Goal: Task Accomplishment & Management: Manage account settings

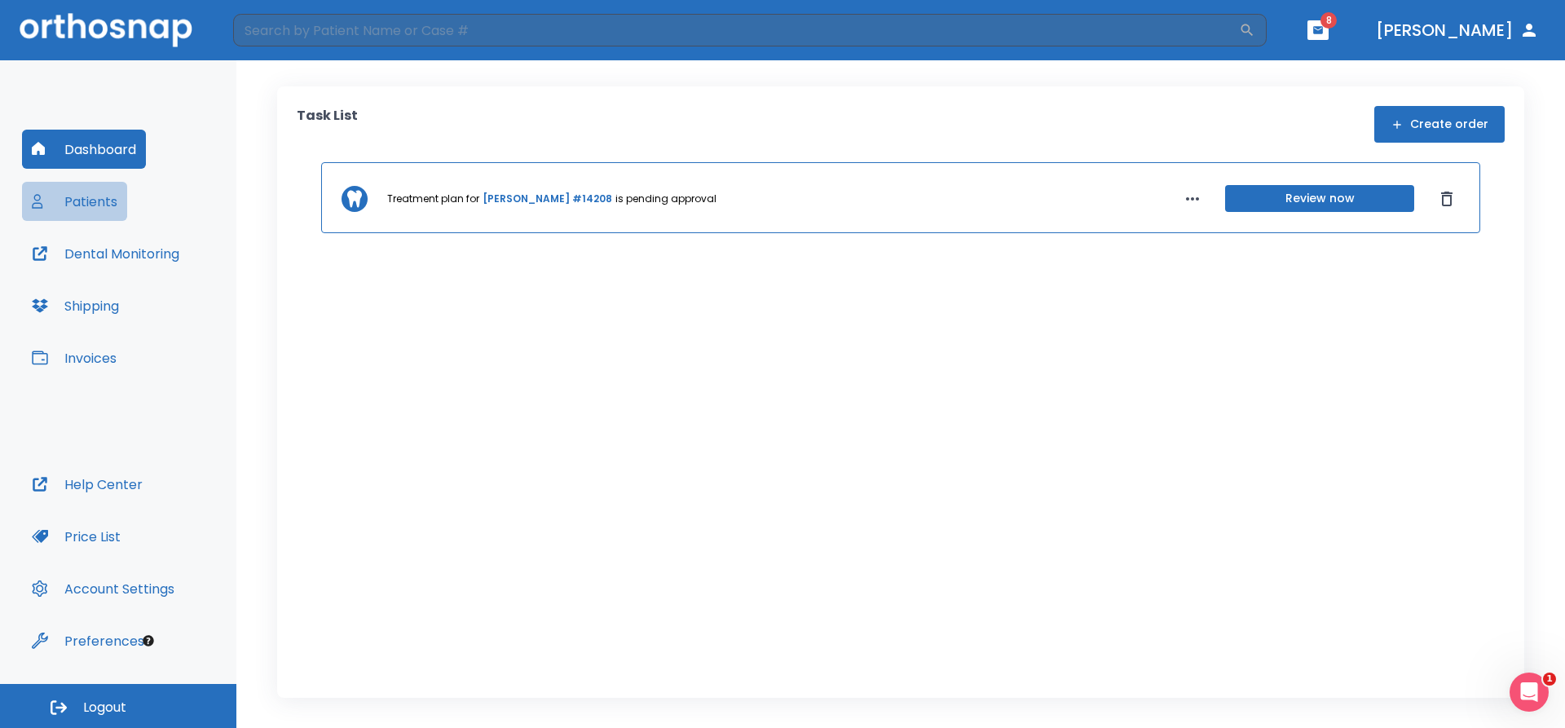
click at [107, 205] on button "Patients" at bounding box center [74, 201] width 105 height 39
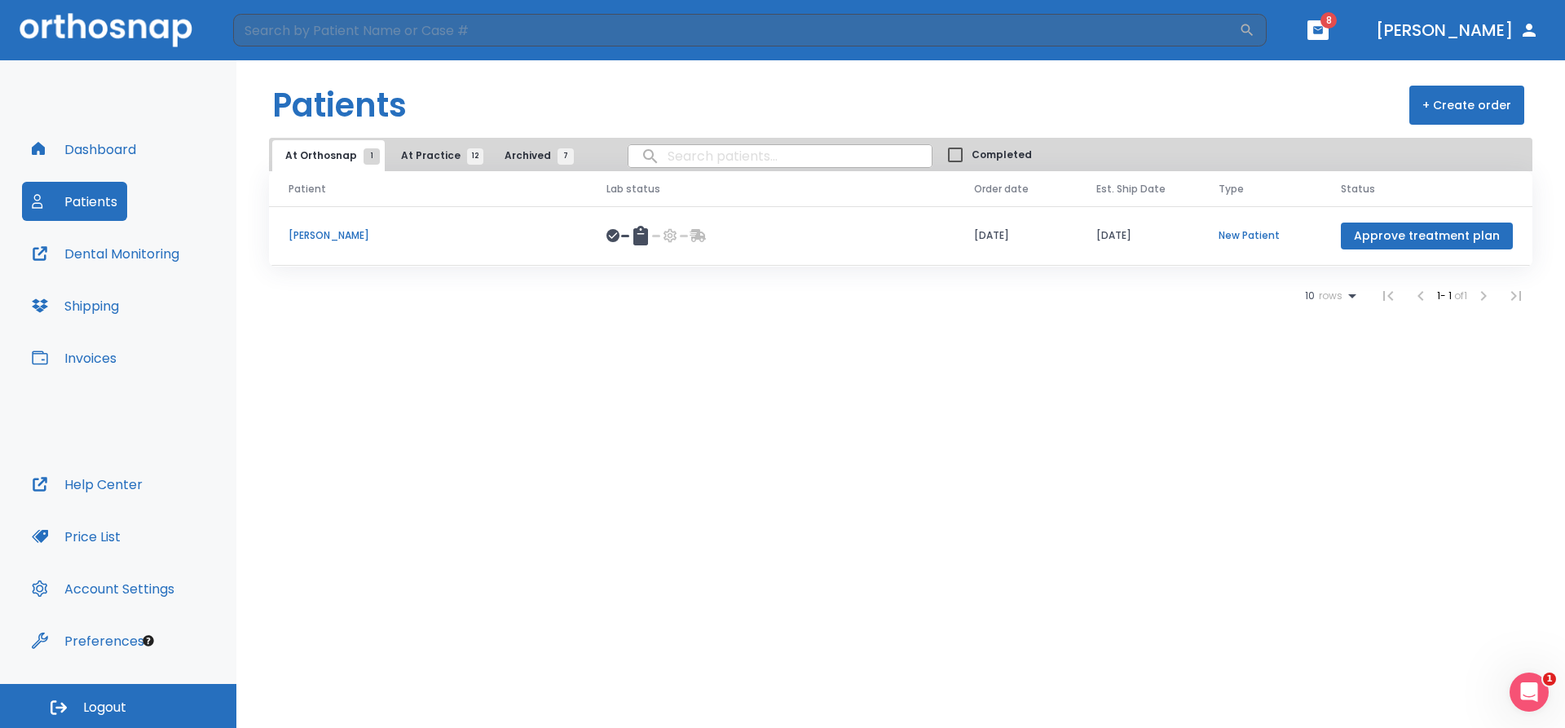
click at [468, 157] on span "12" at bounding box center [475, 156] width 16 height 16
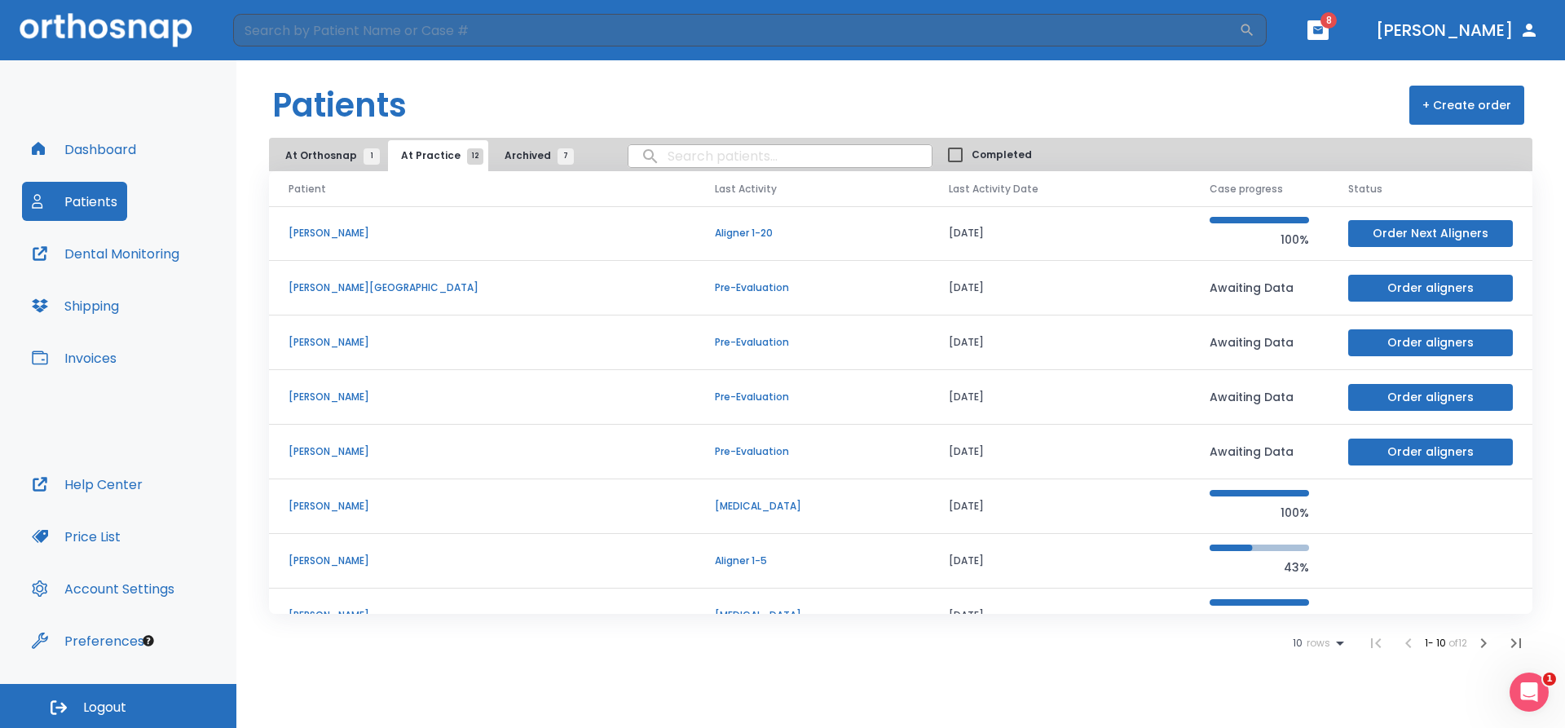
click at [374, 291] on p "[PERSON_NAME][GEOGRAPHIC_DATA]" at bounding box center [482, 287] width 387 height 15
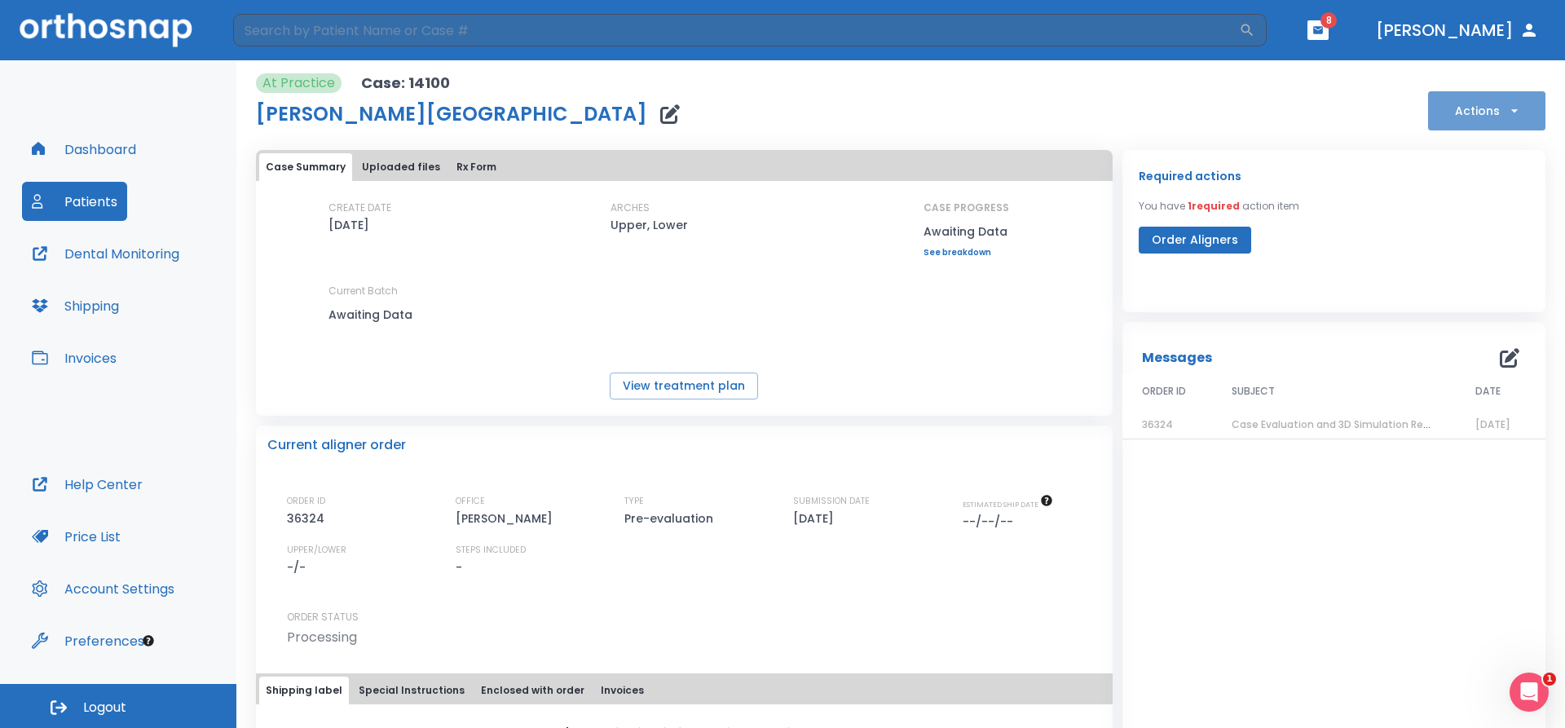
click at [1507, 112] on icon "button" at bounding box center [1515, 111] width 16 height 16
click at [1247, 298] on div at bounding box center [782, 364] width 1565 height 728
click at [1500, 355] on icon "button" at bounding box center [1510, 358] width 20 height 20
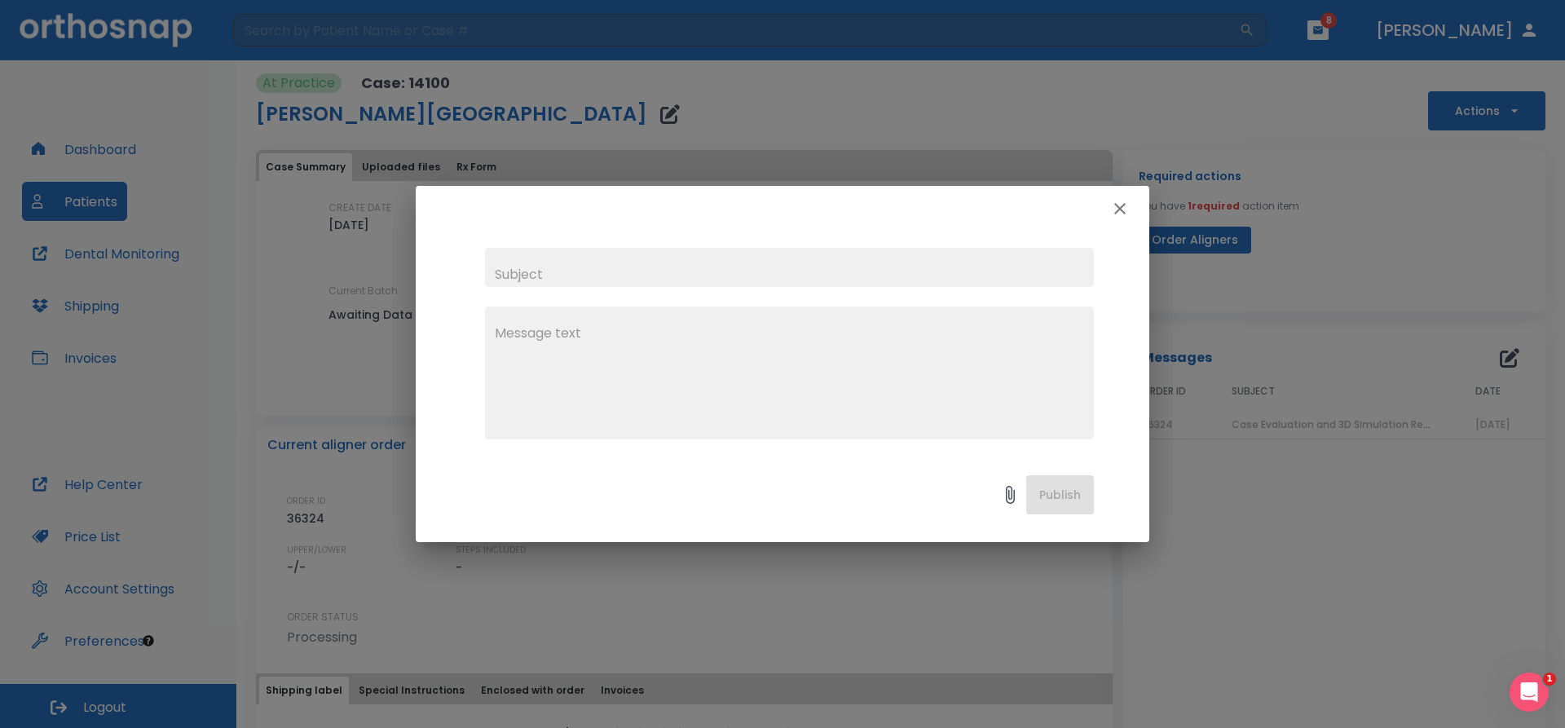
click at [623, 274] on input "text" at bounding box center [789, 267] width 609 height 39
click at [659, 276] on input "Good morning Orthosanp team" at bounding box center [789, 267] width 609 height 39
click at [757, 278] on input "Good morning OrthoSnap Team team" at bounding box center [789, 267] width 609 height 39
type input "Good morning OrthoSnap Team"
click at [573, 333] on textarea at bounding box center [789, 380] width 589 height 113
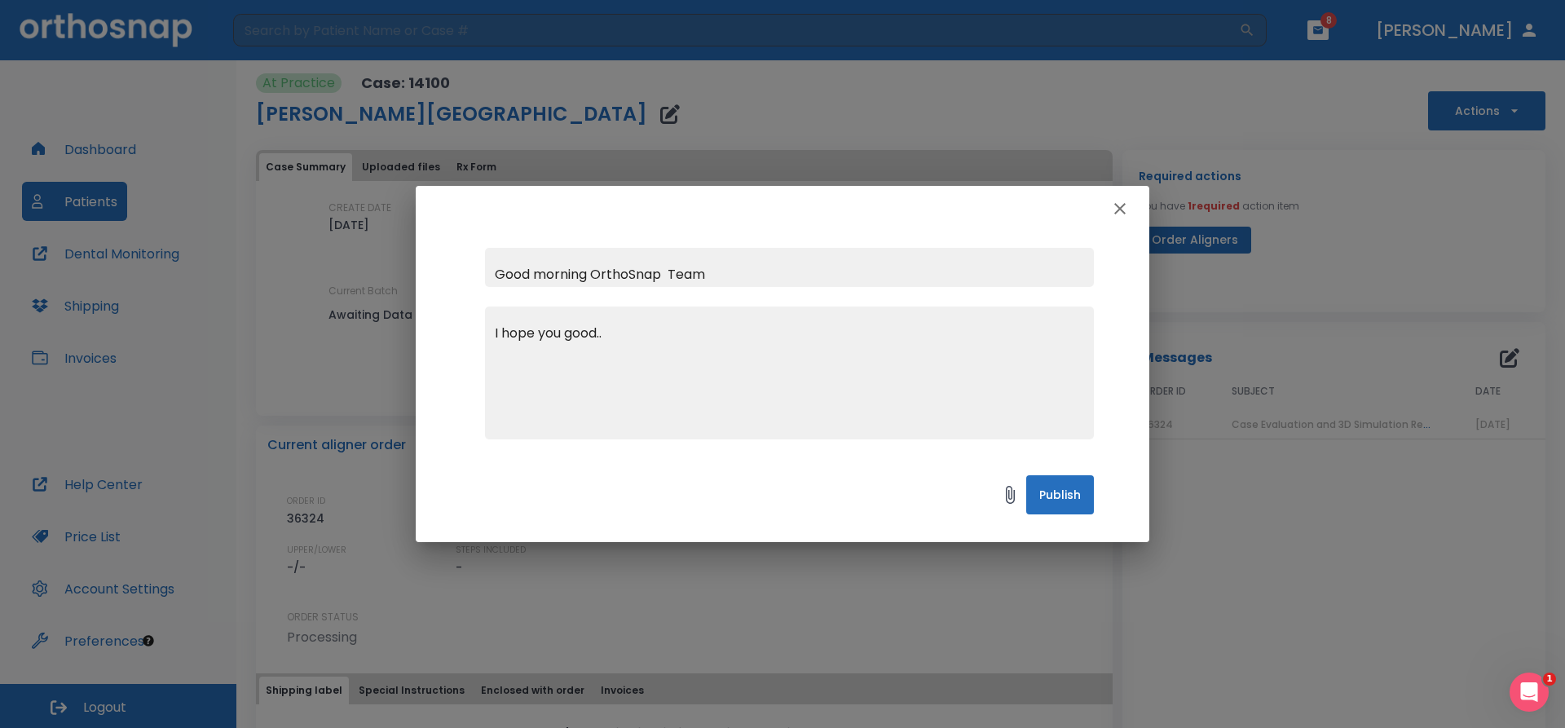
click at [503, 316] on div "I hope you good.. x" at bounding box center [789, 373] width 609 height 133
click at [488, 333] on div "I hope you good.. x" at bounding box center [789, 373] width 609 height 133
click at [492, 331] on div "I hope you good.. x" at bounding box center [789, 373] width 609 height 133
click at [494, 332] on div "I hope you good.. x" at bounding box center [789, 373] width 609 height 133
click at [510, 333] on textarea "I hope you good.." at bounding box center [789, 380] width 589 height 113
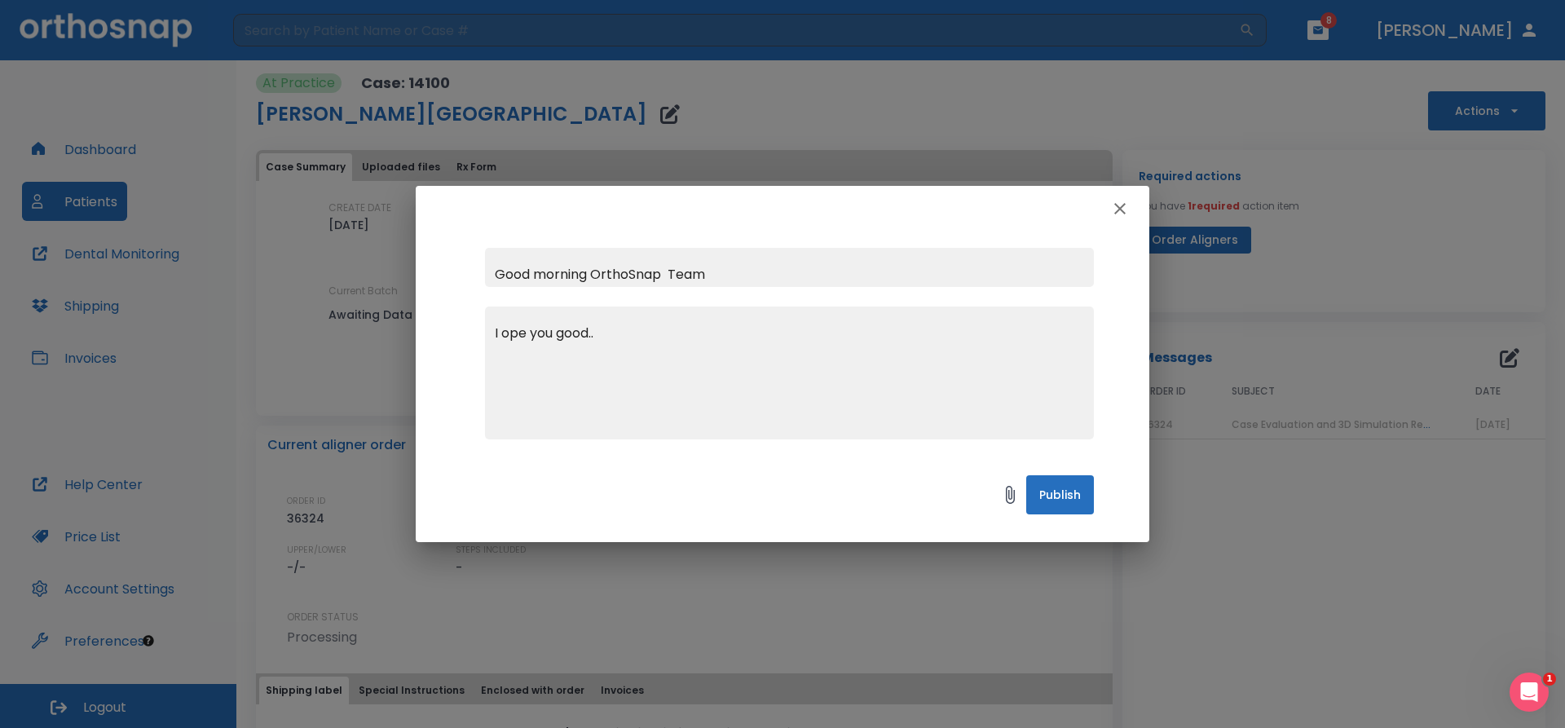
click at [528, 335] on textarea "I ope you good.." at bounding box center [789, 380] width 589 height 113
click at [525, 322] on div "you good.. x" at bounding box center [789, 373] width 609 height 133
click at [496, 335] on textarea "you good.." at bounding box center [789, 380] width 589 height 113
click at [568, 375] on textarea "Im yasmith ortho assistant you good.." at bounding box center [789, 380] width 589 height 113
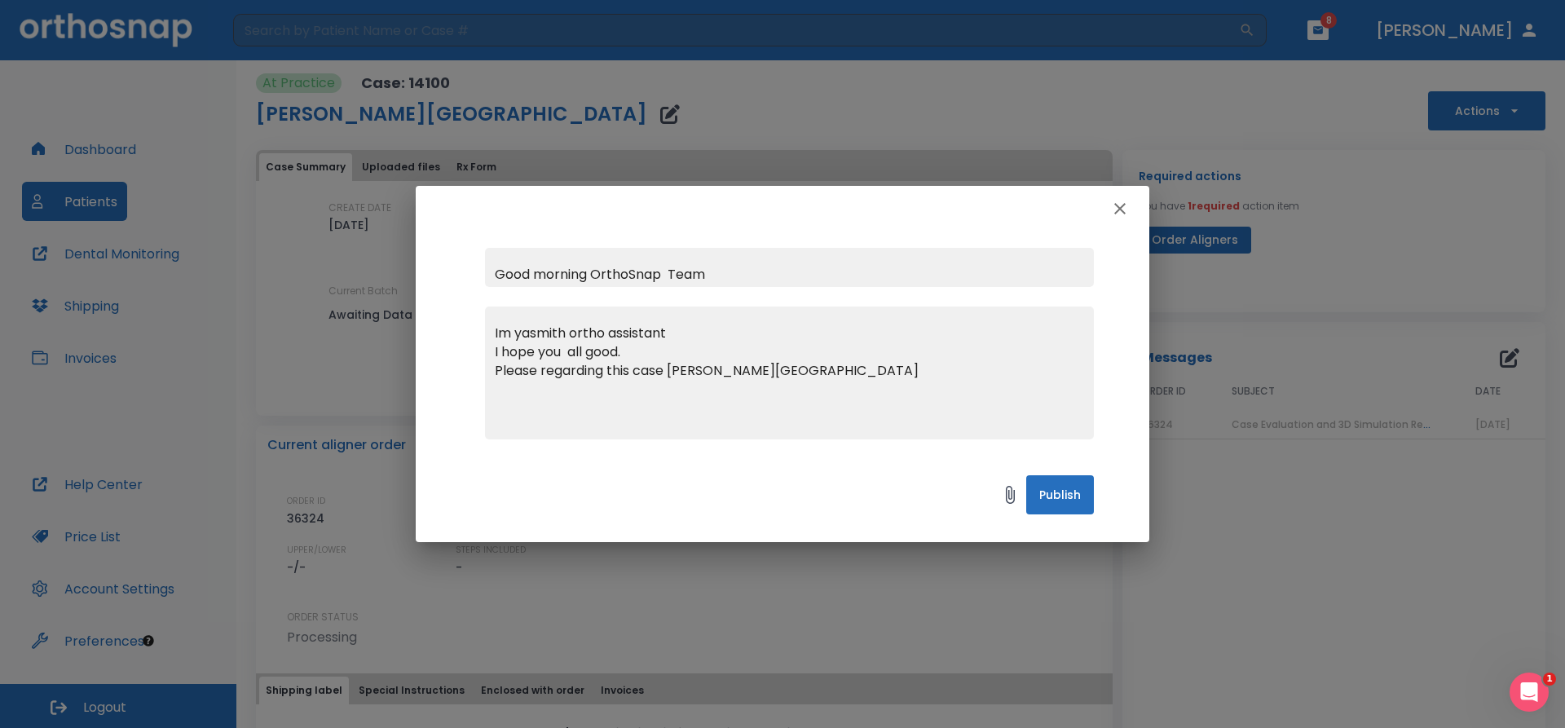
click at [738, 373] on textarea "Im yasmith ortho assistant I hope you all good. Please regarding this case [PER…" at bounding box center [789, 380] width 589 height 113
click at [839, 381] on textarea "Im yasmith ortho assistant I hope you all good. Please regarding this case [PER…" at bounding box center [789, 380] width 589 height 113
type textarea "Im yasmith ortho assistant I hope you all good. Please regarding this case [PER…"
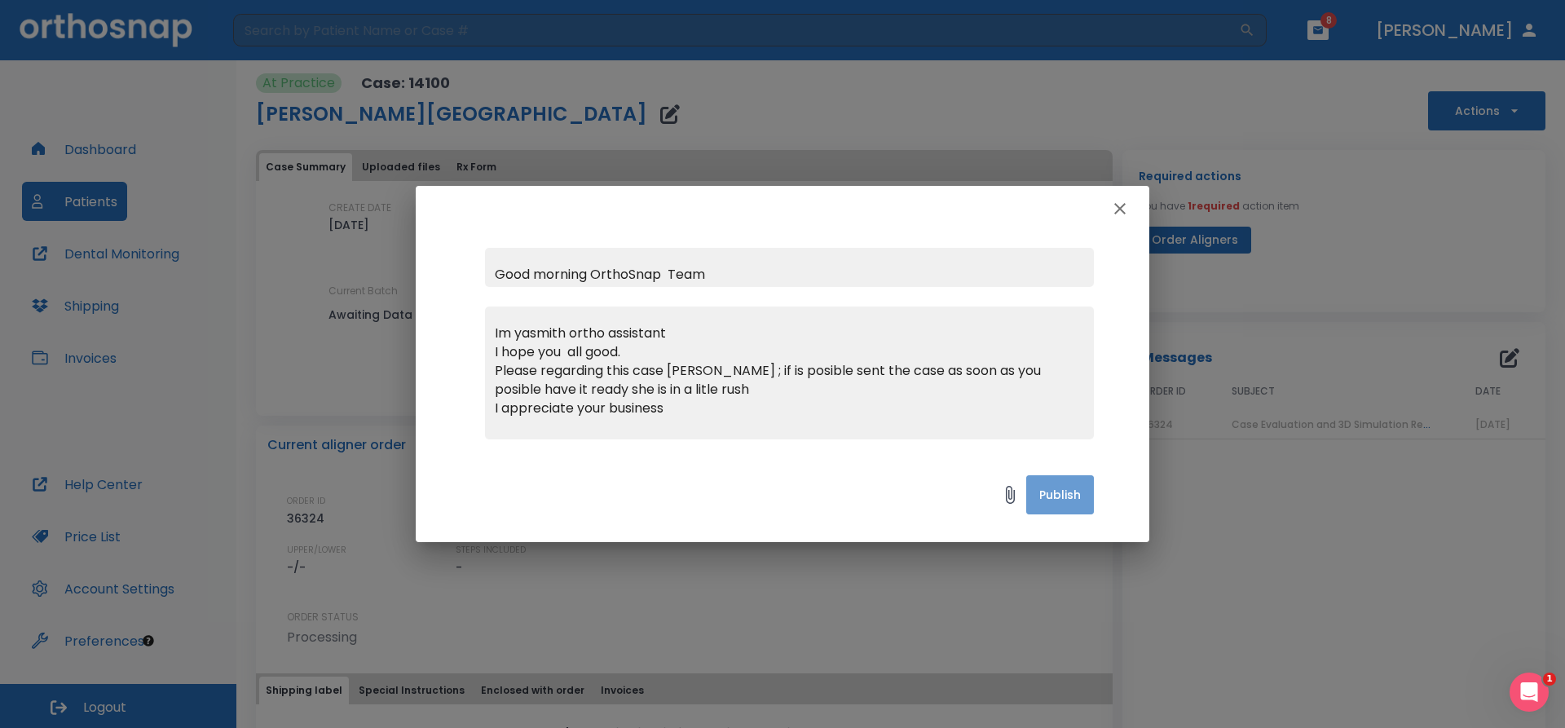
click at [1053, 497] on button "Publish" at bounding box center [1060, 494] width 68 height 39
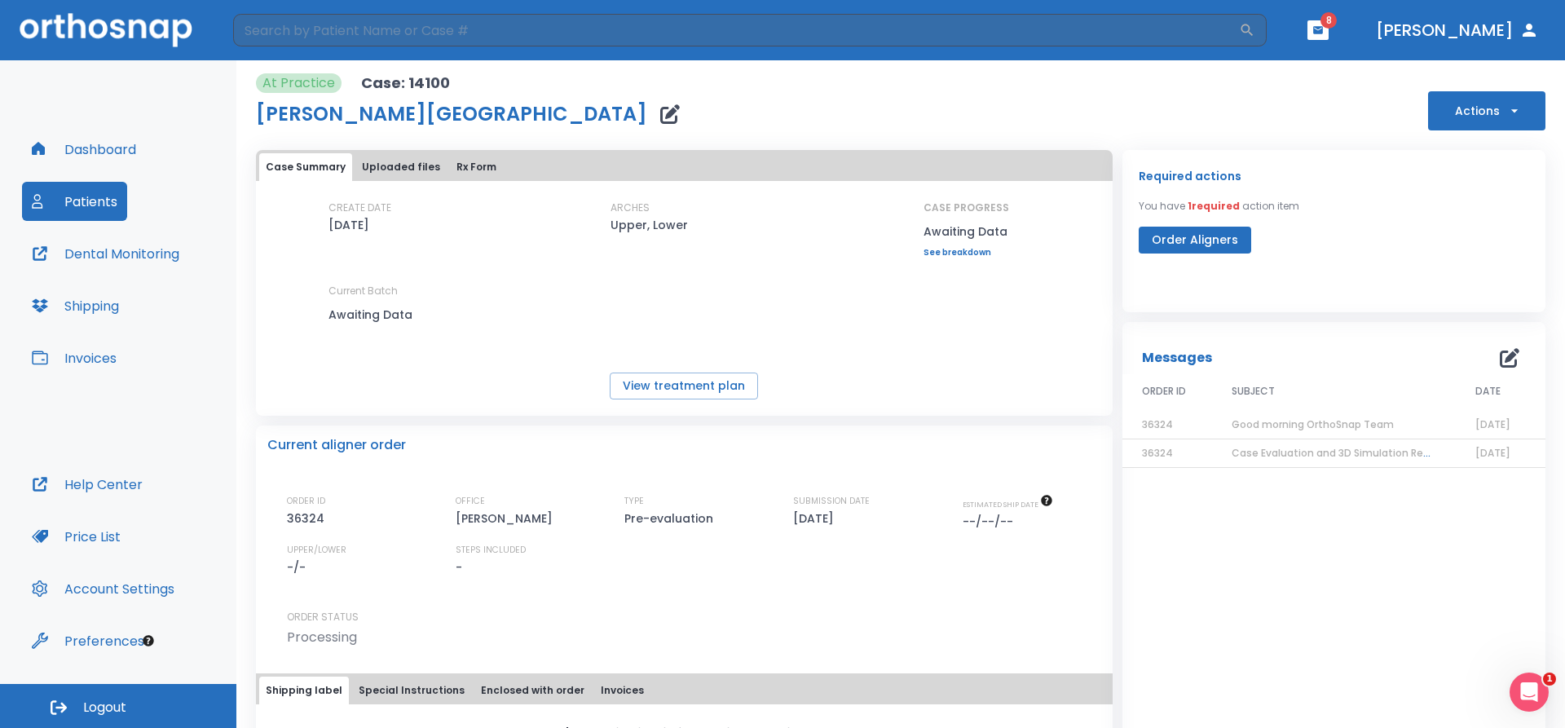
click at [95, 201] on button "Patients" at bounding box center [74, 201] width 105 height 39
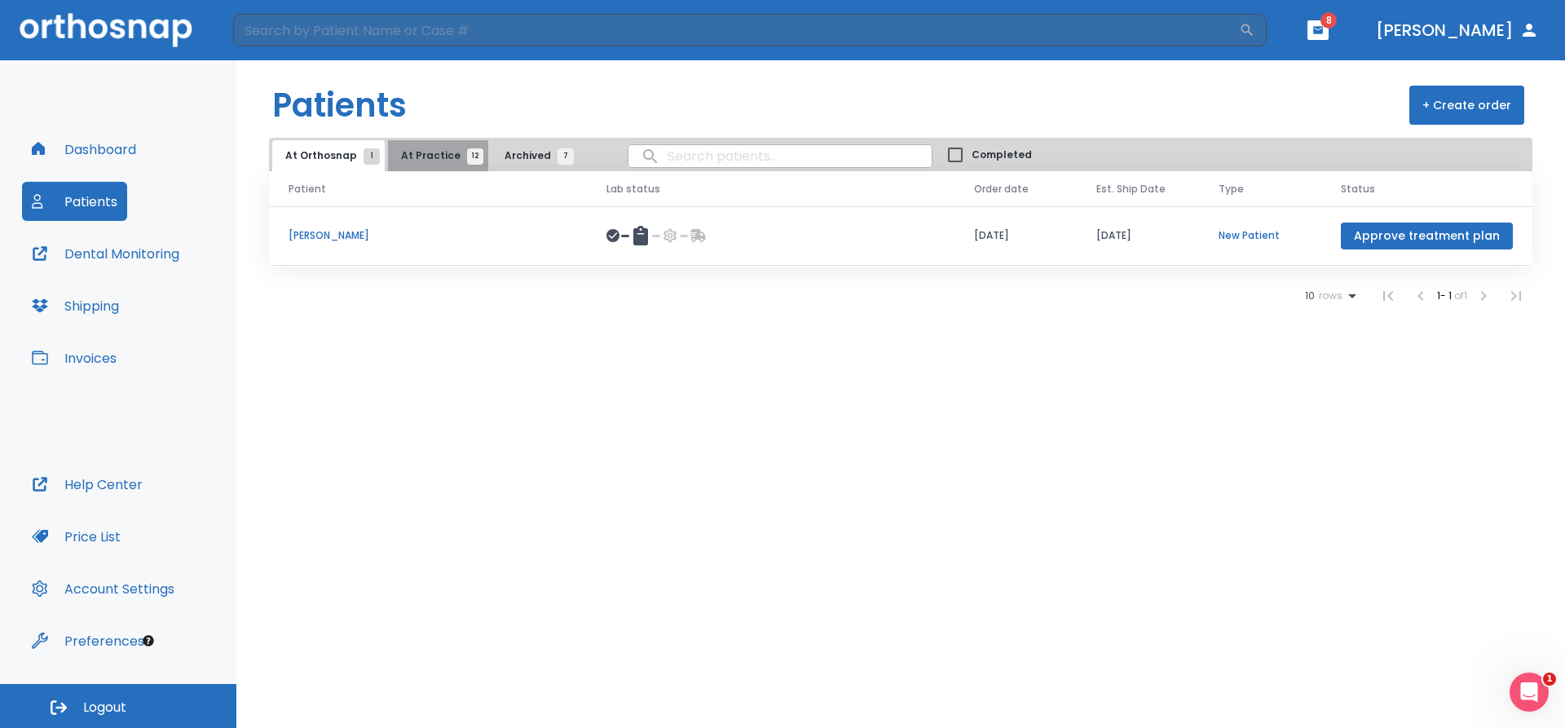
click at [467, 155] on span "12" at bounding box center [475, 156] width 16 height 16
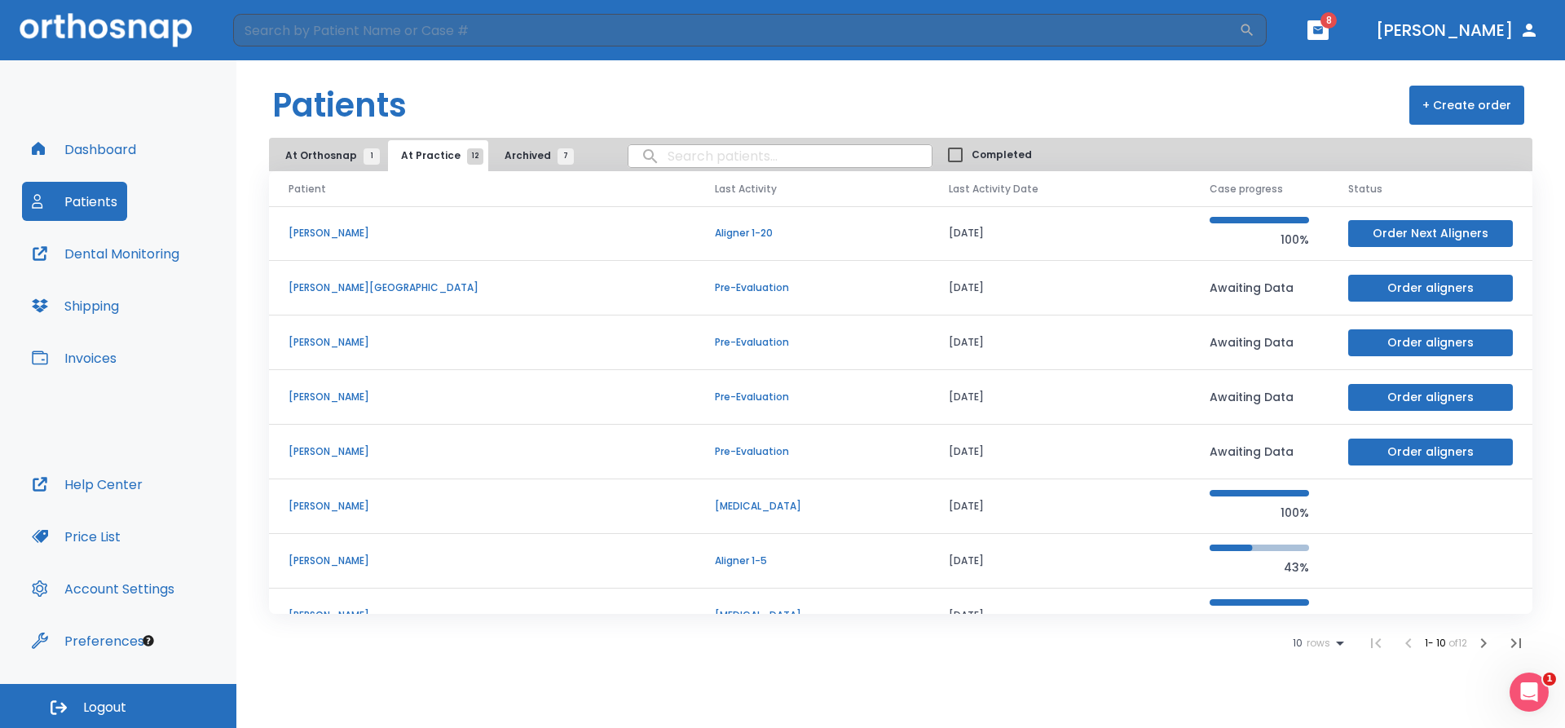
drag, startPoint x: 360, startPoint y: 233, endPoint x: 338, endPoint y: 312, distance: 82.1
click at [338, 312] on td "[PERSON_NAME][GEOGRAPHIC_DATA]" at bounding box center [482, 288] width 426 height 55
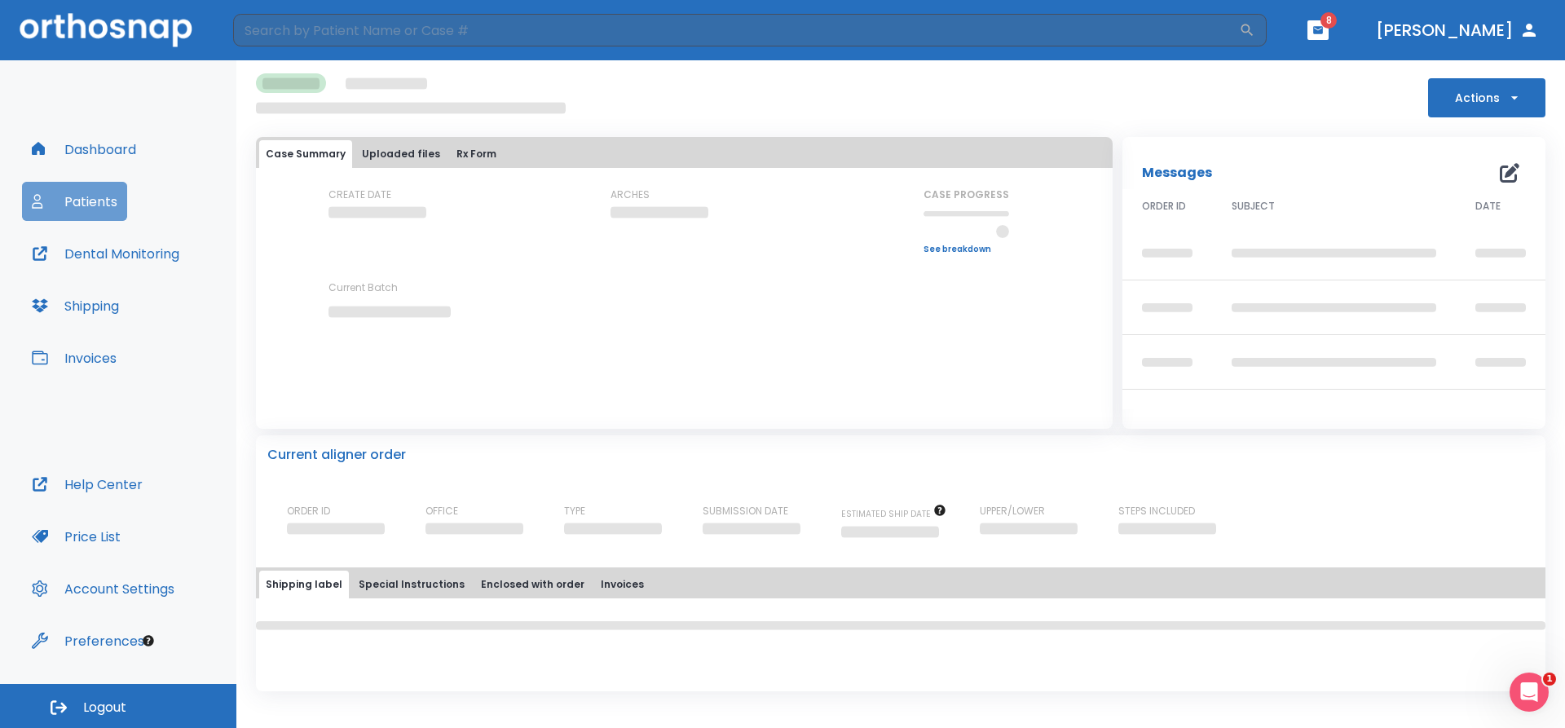
click at [87, 204] on button "Patients" at bounding box center [74, 201] width 105 height 39
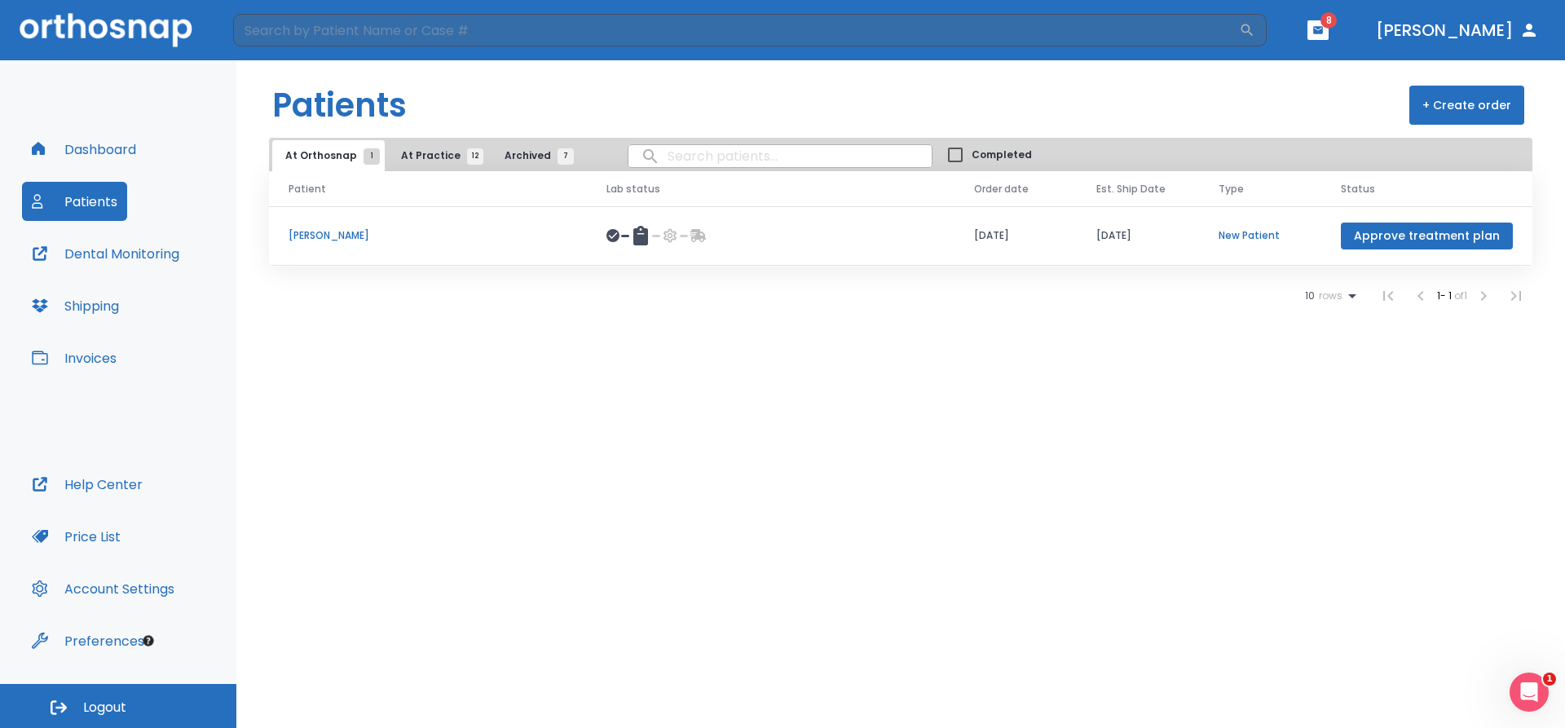
click at [321, 236] on p "[PERSON_NAME]" at bounding box center [428, 235] width 279 height 15
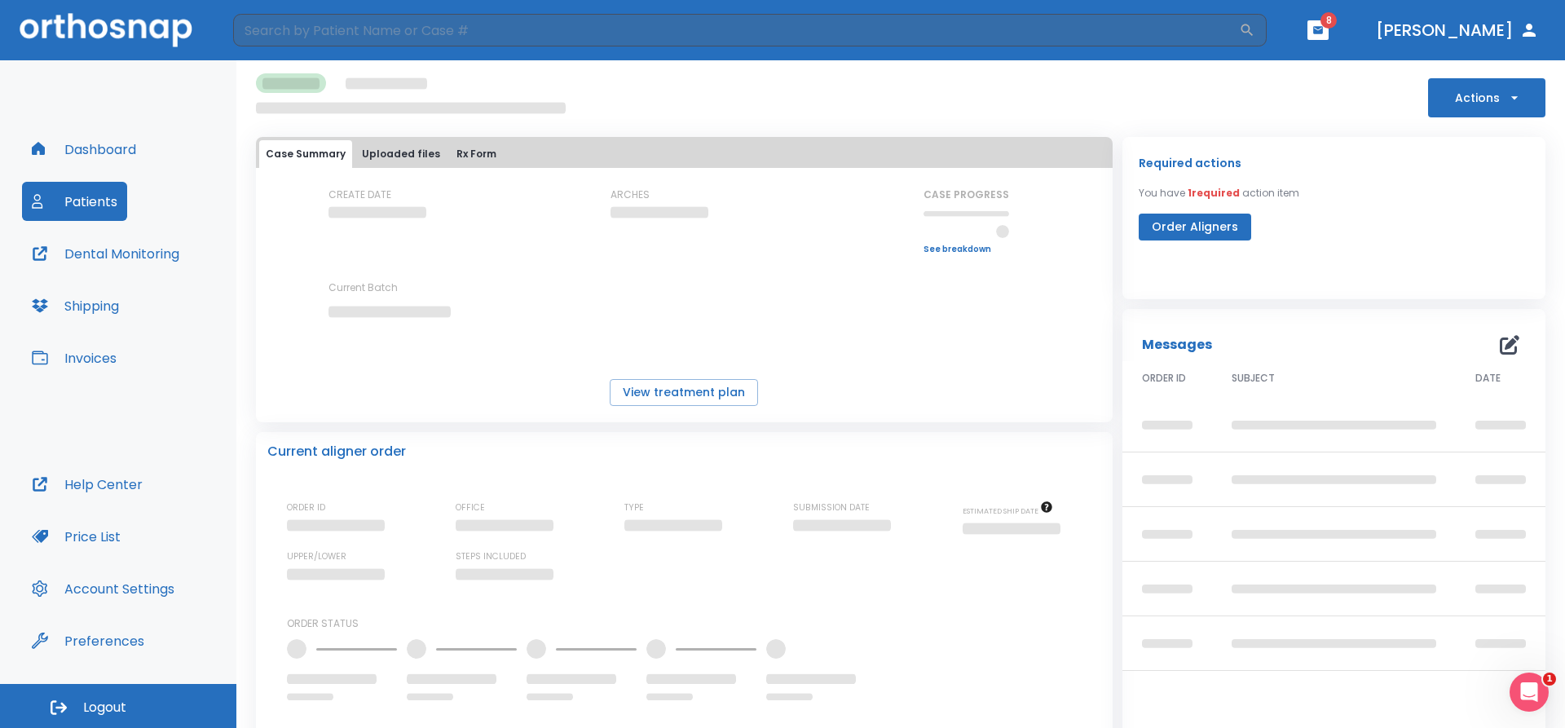
click at [321, 236] on div "CREATE DATE ARCHES CASE PROGRESS Upper progress (Est. Awaiting Data ) Awaiting …" at bounding box center [684, 267] width 857 height 159
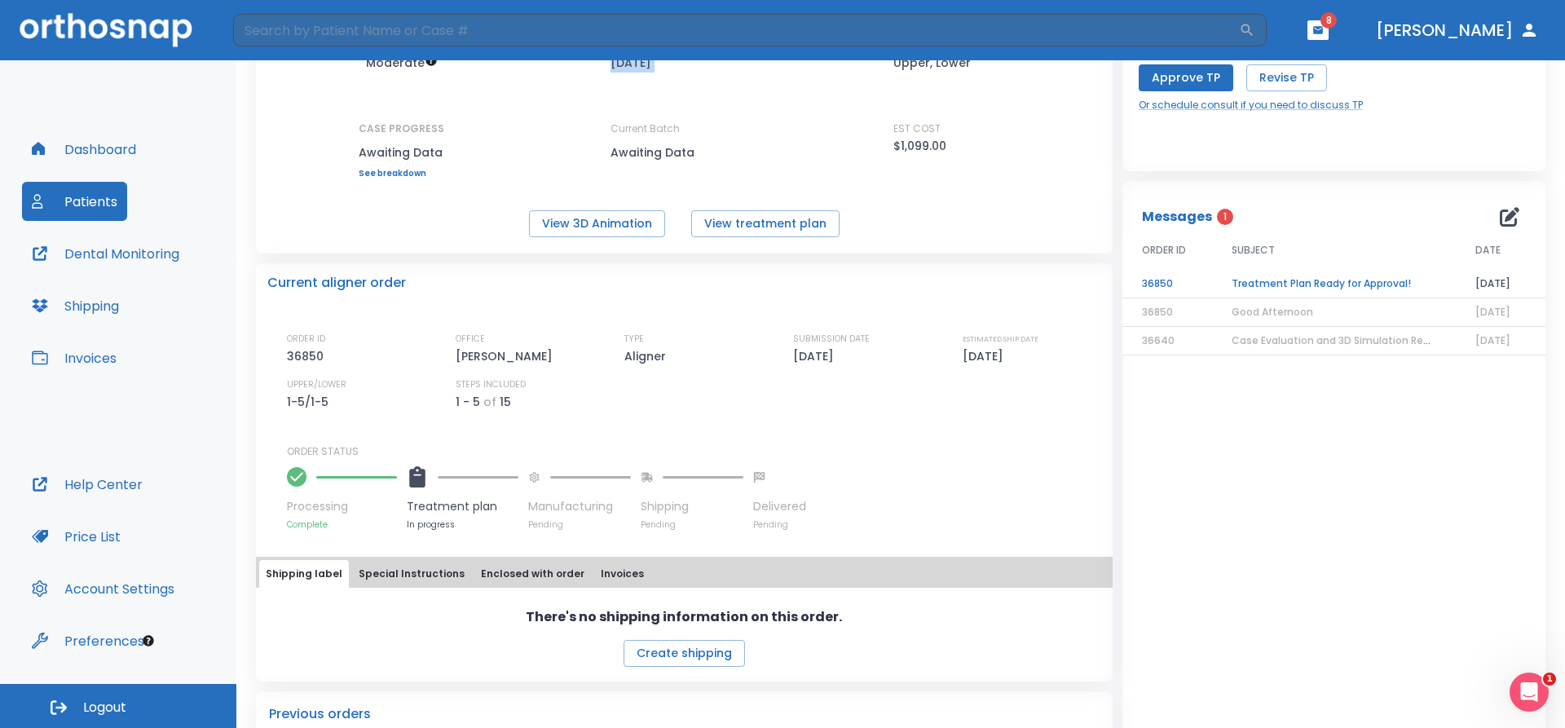
scroll to position [163, 0]
click at [297, 576] on button "Shipping label" at bounding box center [304, 573] width 90 height 28
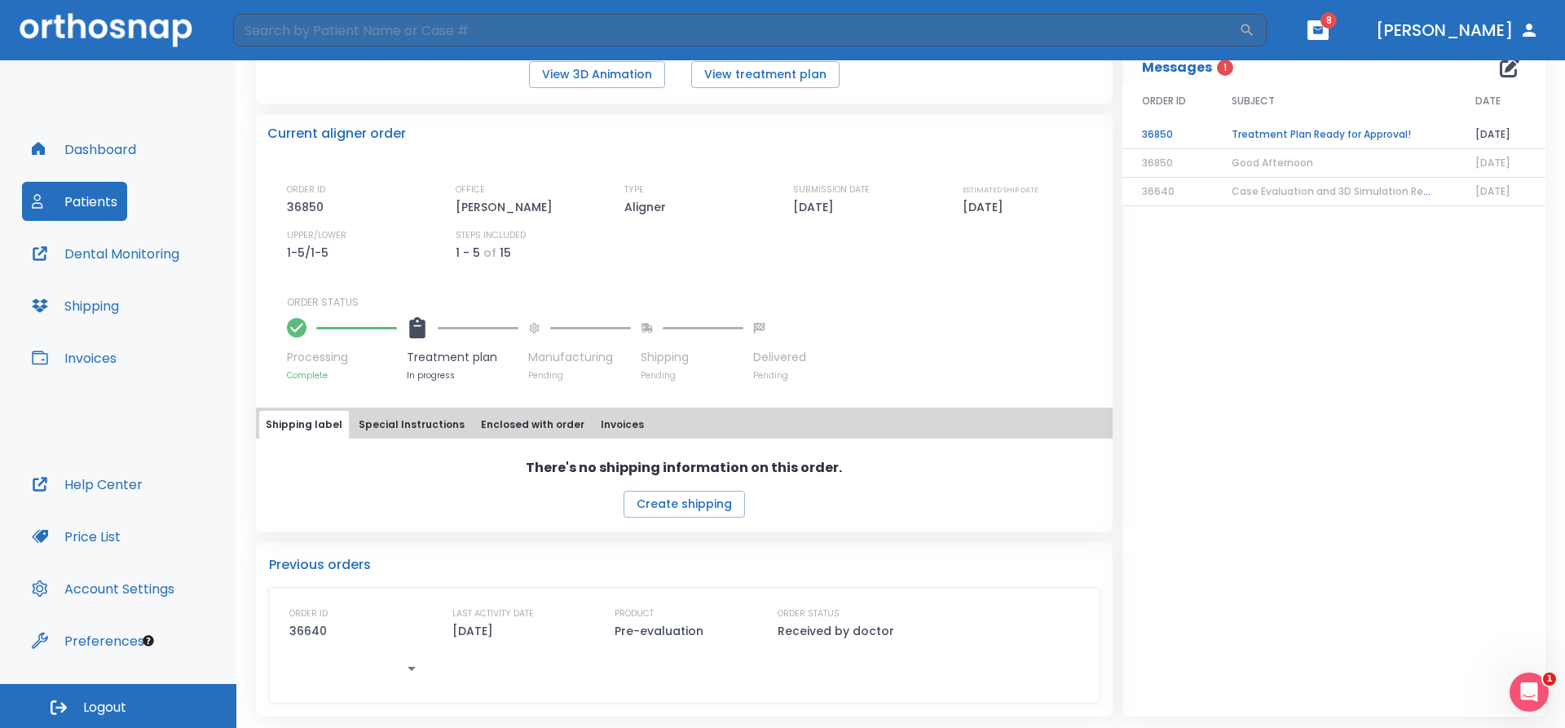
scroll to position [313, 0]
click at [523, 419] on button "Enclosed with order" at bounding box center [532, 423] width 117 height 28
click at [596, 422] on button "Invoices" at bounding box center [622, 424] width 56 height 28
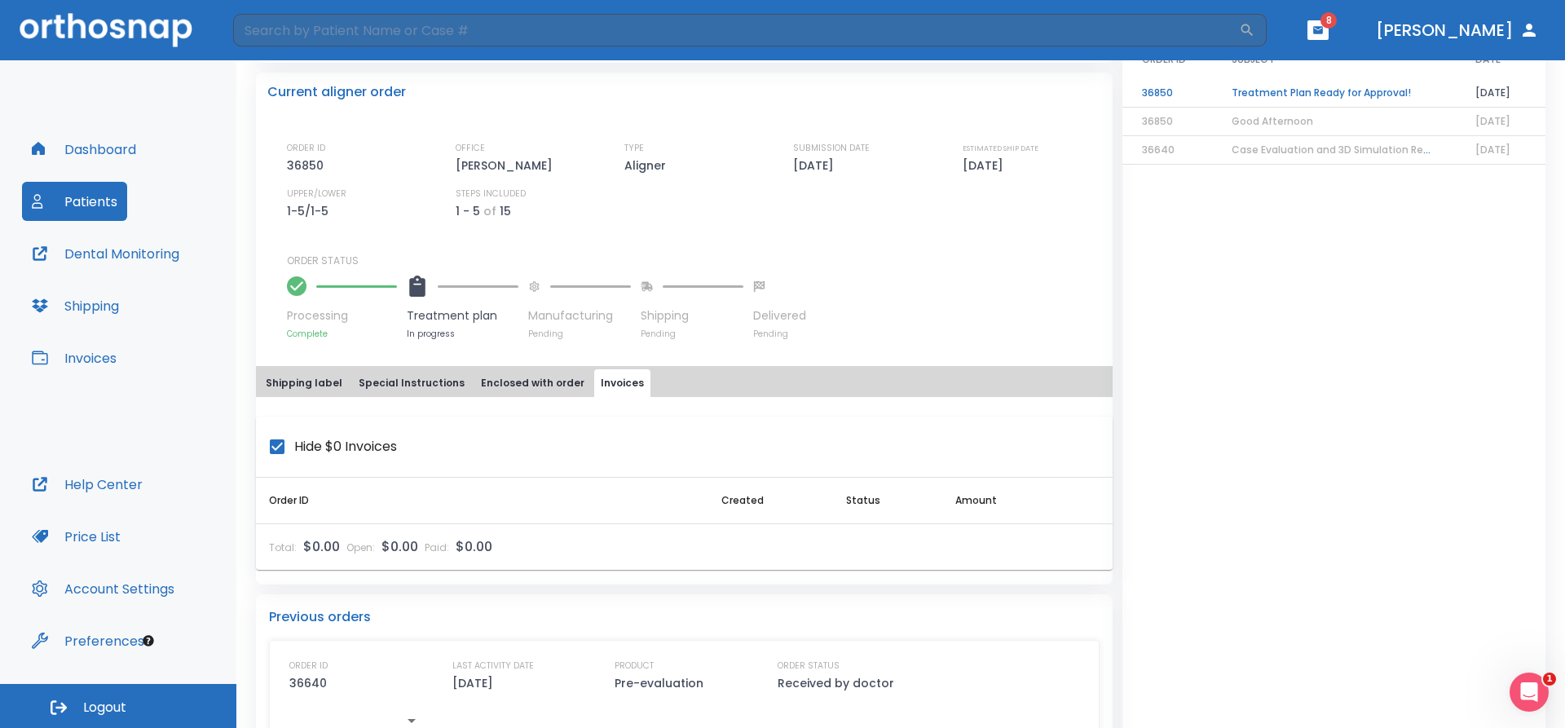
scroll to position [325, 0]
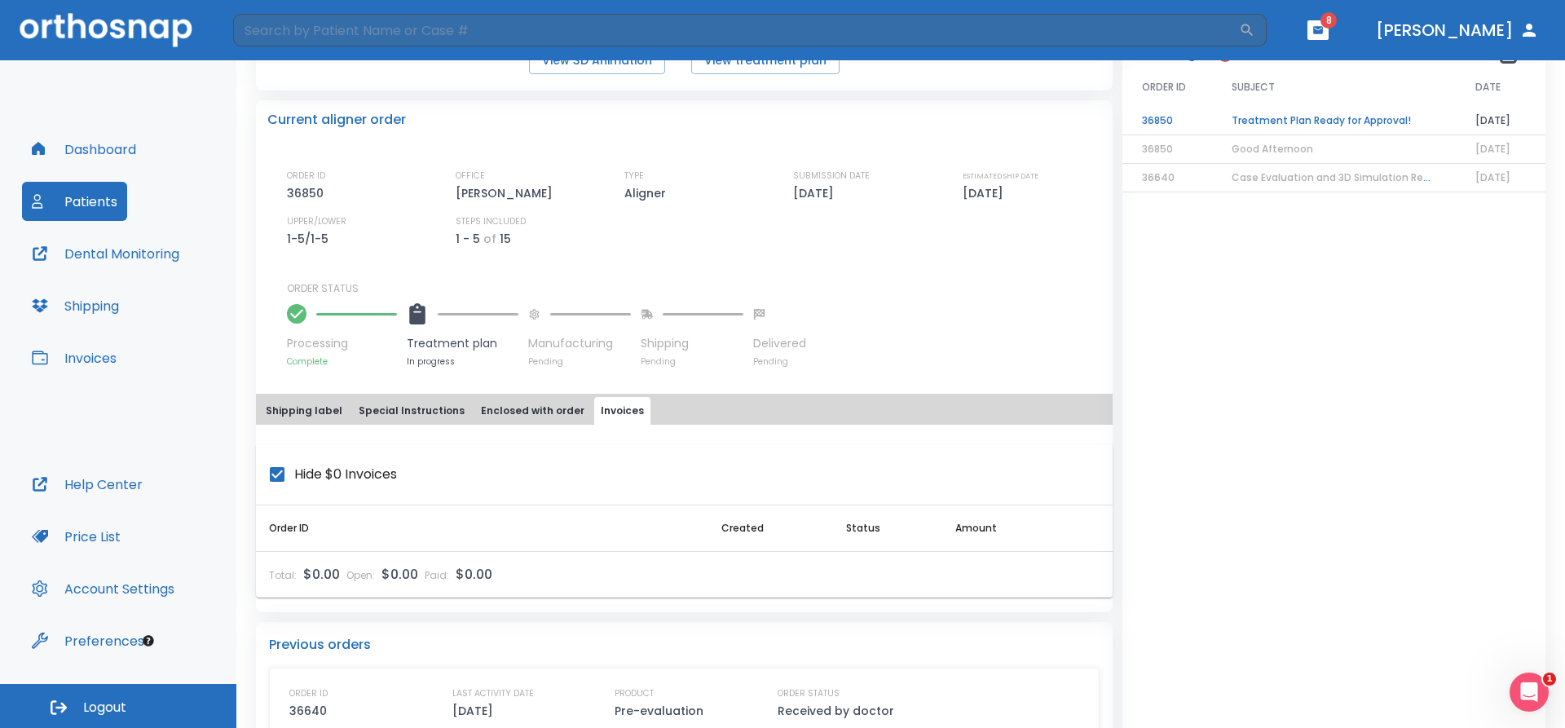
click at [298, 413] on button "Shipping label" at bounding box center [304, 411] width 90 height 28
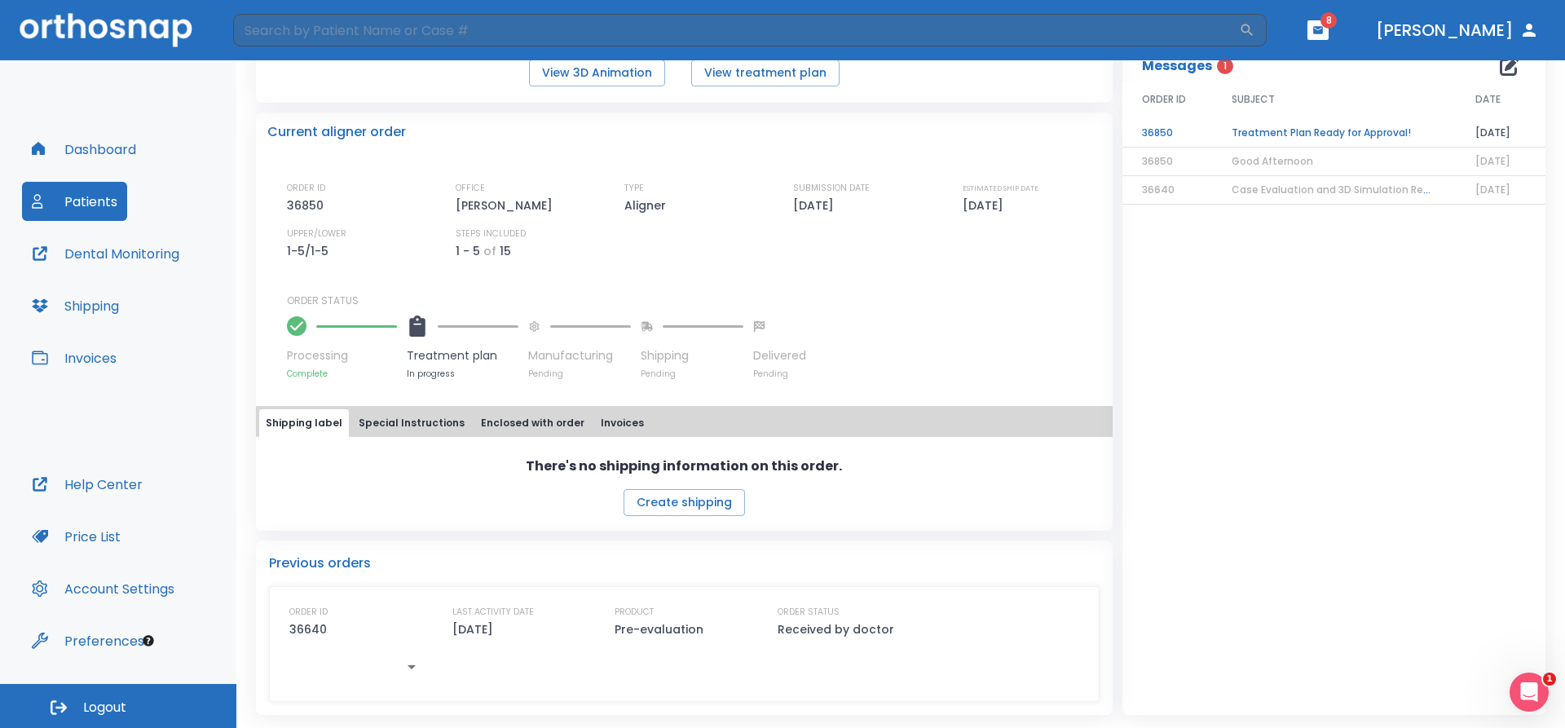
scroll to position [313, 0]
click at [664, 507] on button "Create shipping" at bounding box center [684, 502] width 121 height 27
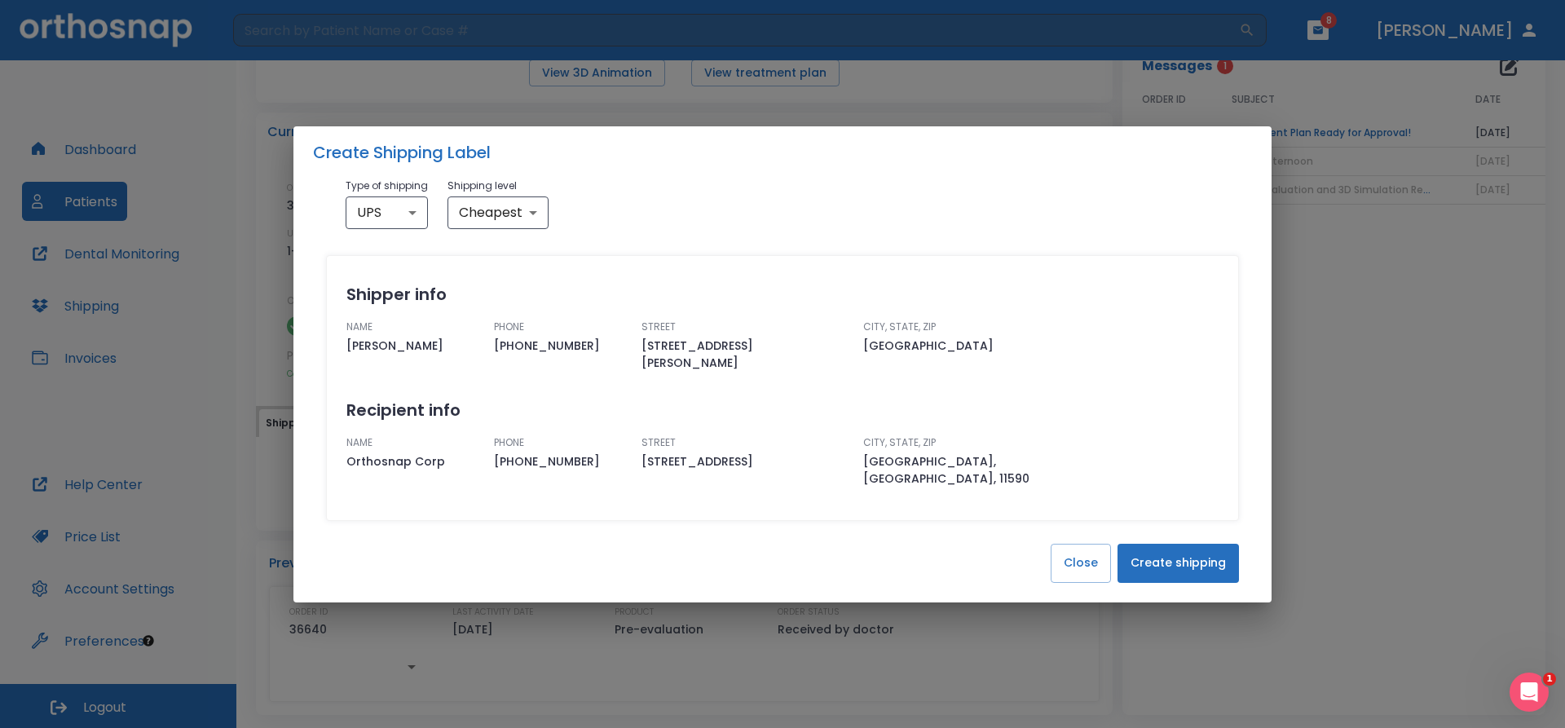
click at [1176, 545] on button "Create shipping" at bounding box center [1178, 563] width 121 height 39
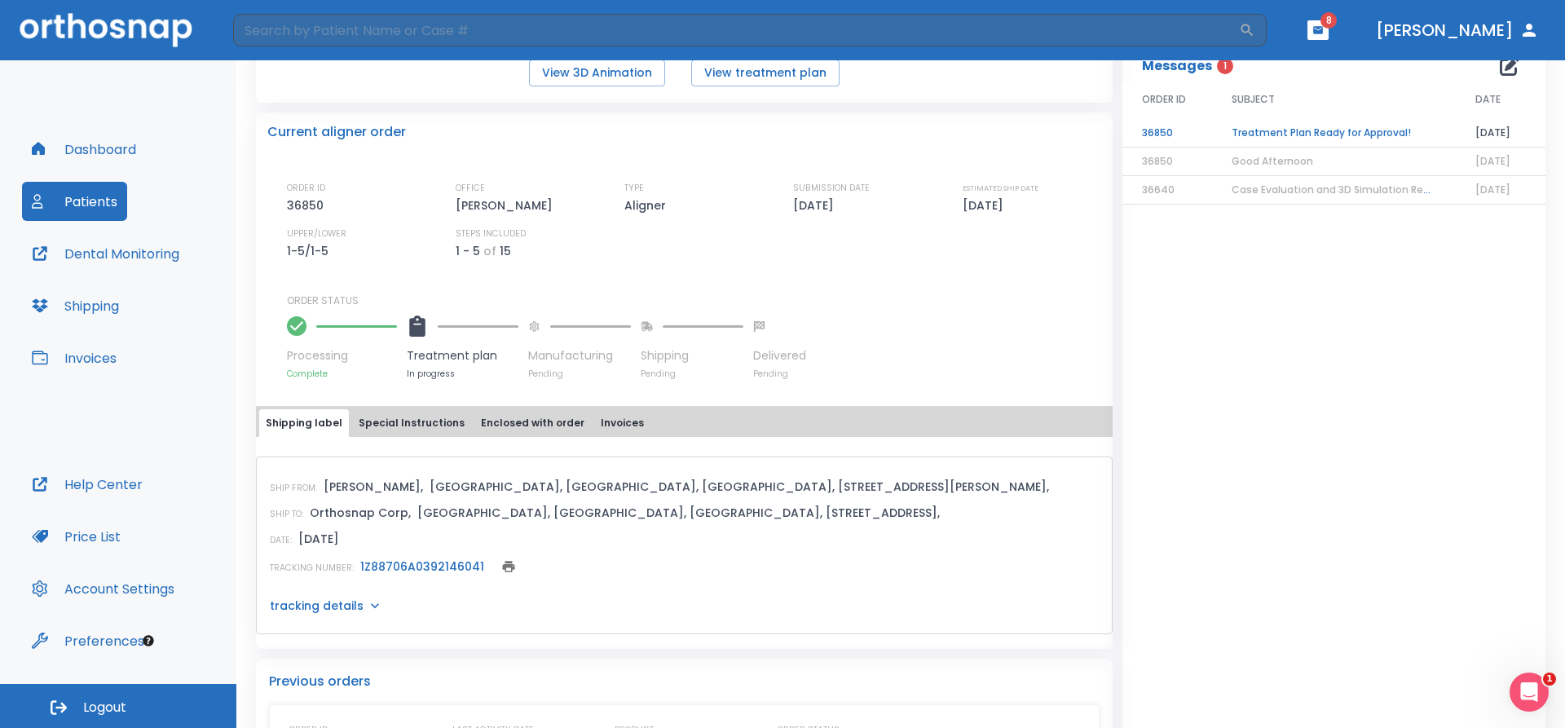
scroll to position [0, 0]
click at [1337, 21] on span "8" at bounding box center [1329, 20] width 16 height 16
click at [1217, 66] on span "1" at bounding box center [1225, 66] width 16 height 16
click at [1373, 137] on td "Treatment Plan Ready for Approval!" at bounding box center [1334, 133] width 244 height 29
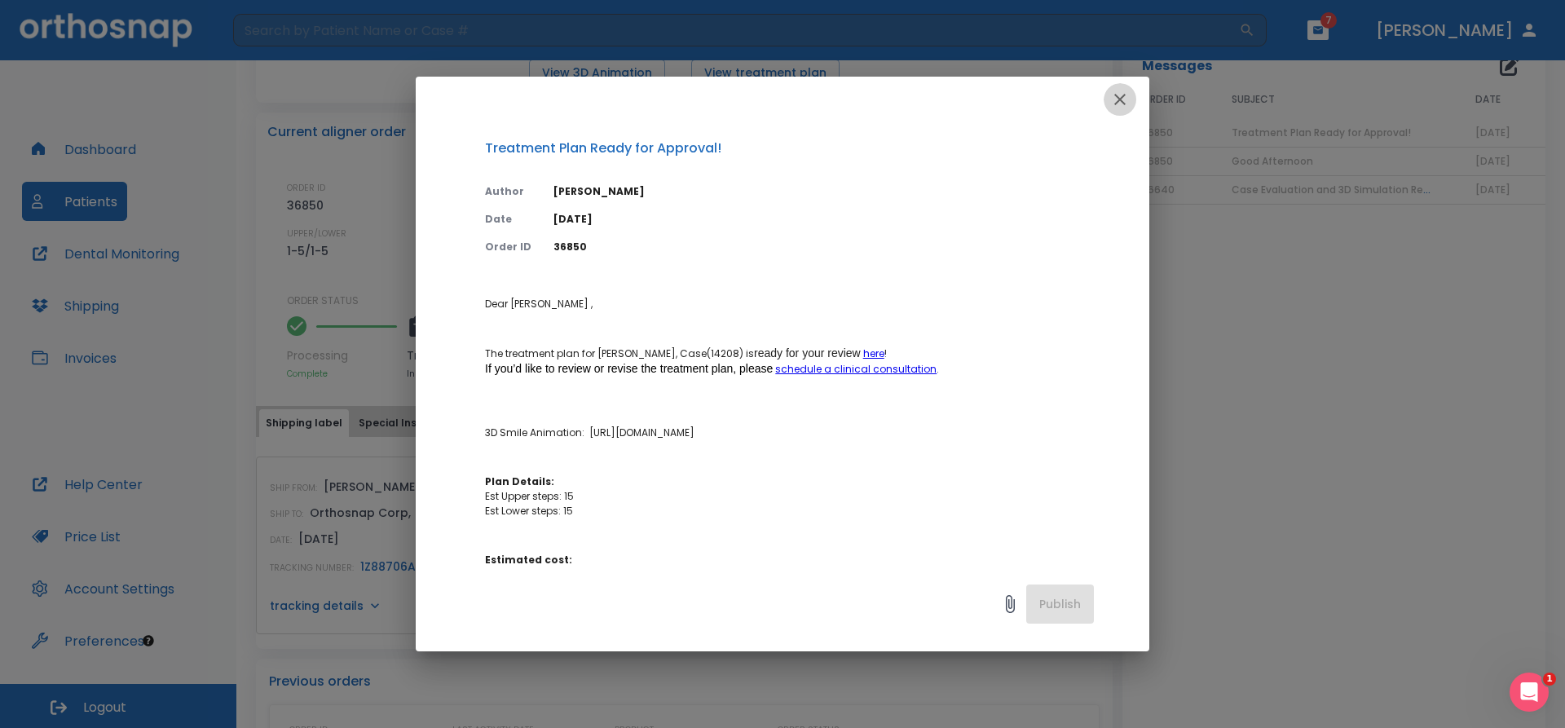
click at [1124, 95] on icon "button" at bounding box center [1119, 99] width 11 height 11
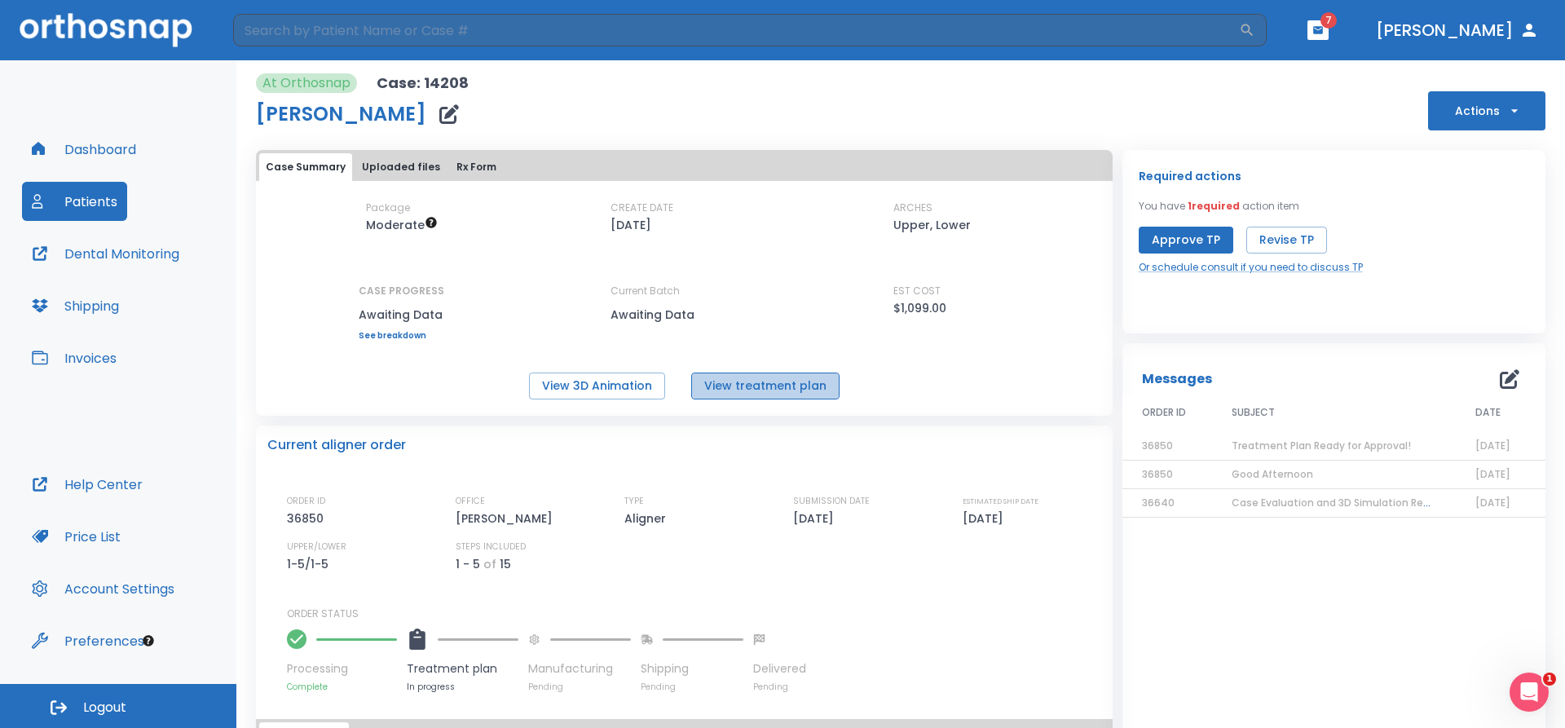
click at [771, 385] on button "View treatment plan" at bounding box center [765, 386] width 148 height 27
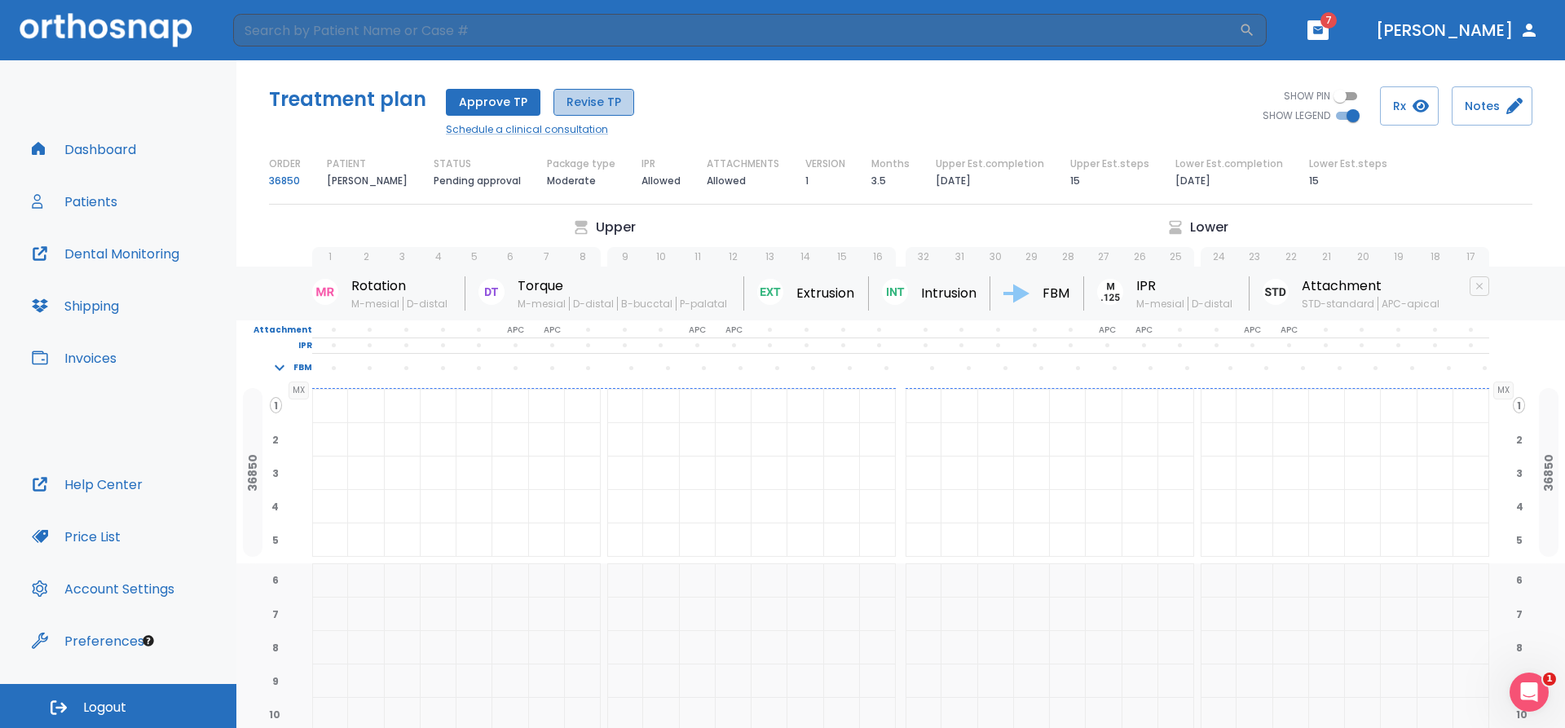
click at [585, 102] on button "Revise TP" at bounding box center [594, 102] width 81 height 27
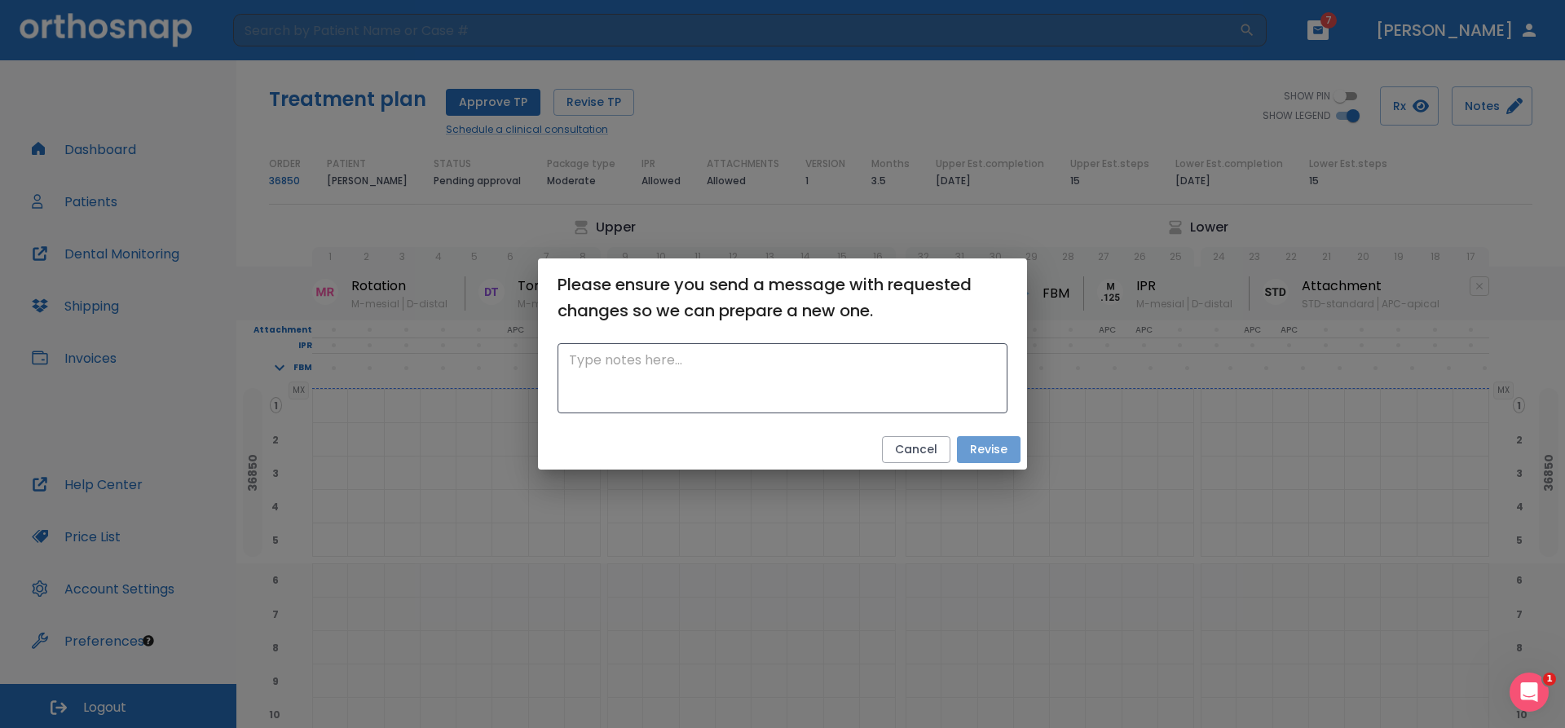
click at [973, 447] on button "Revise" at bounding box center [989, 449] width 64 height 27
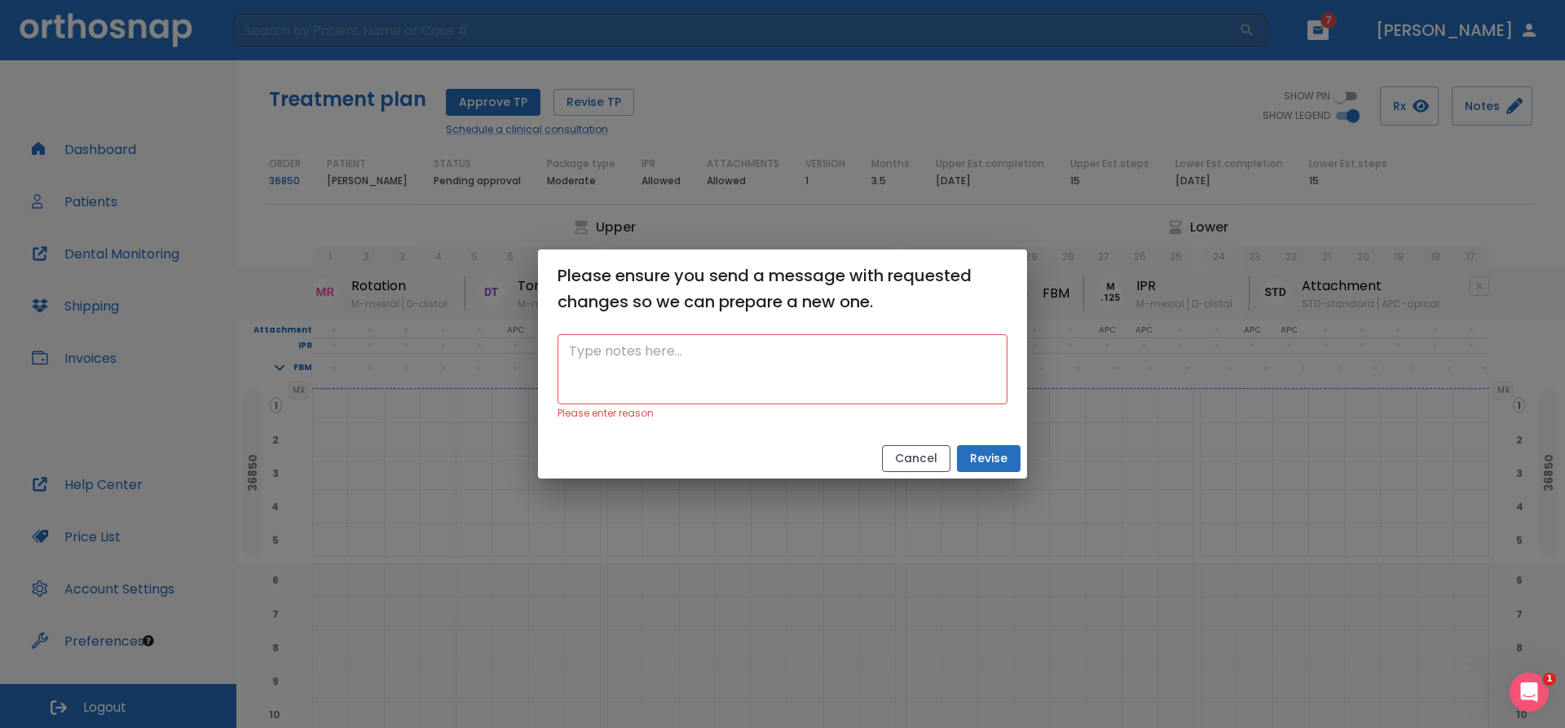
click at [926, 461] on button "Cancel" at bounding box center [916, 458] width 68 height 27
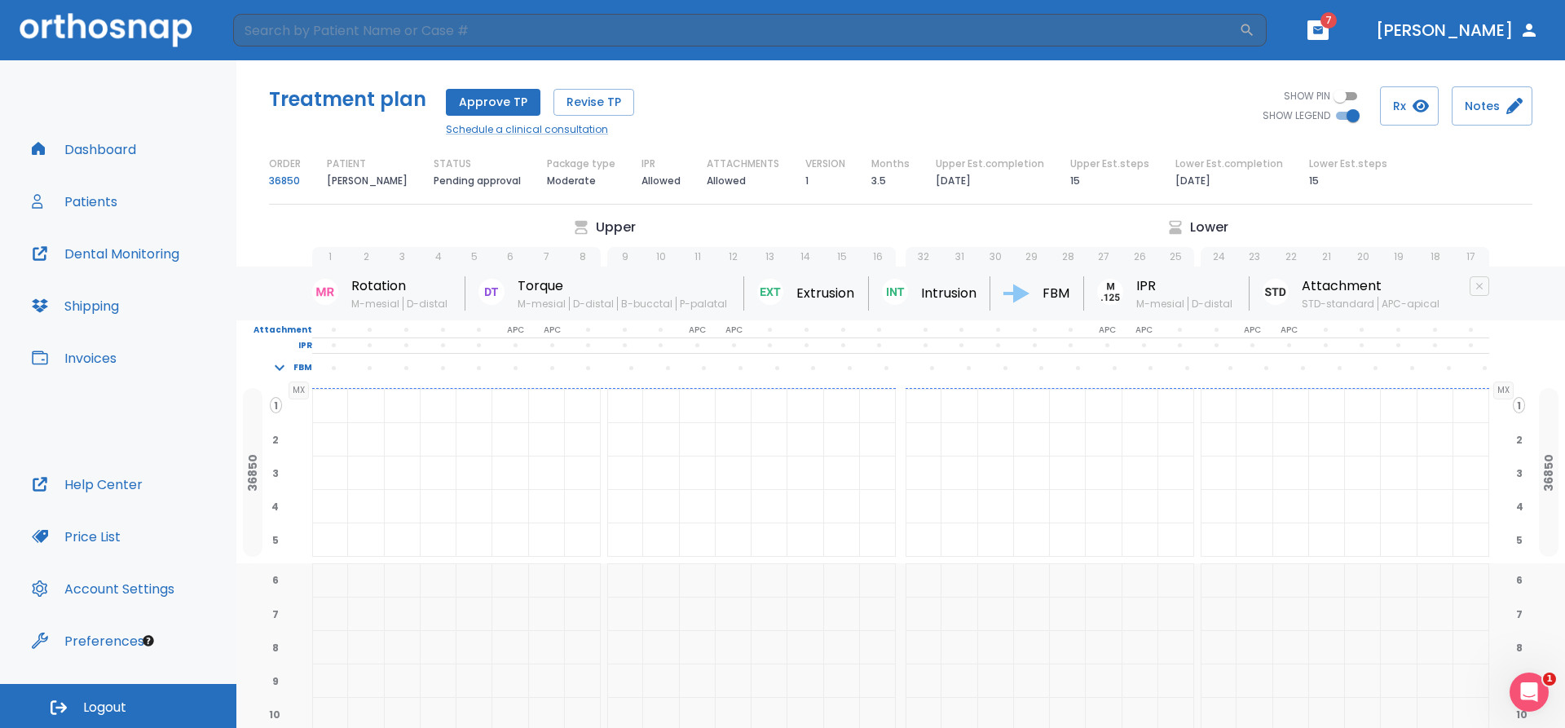
click at [489, 103] on button "Approve TP" at bounding box center [493, 102] width 95 height 27
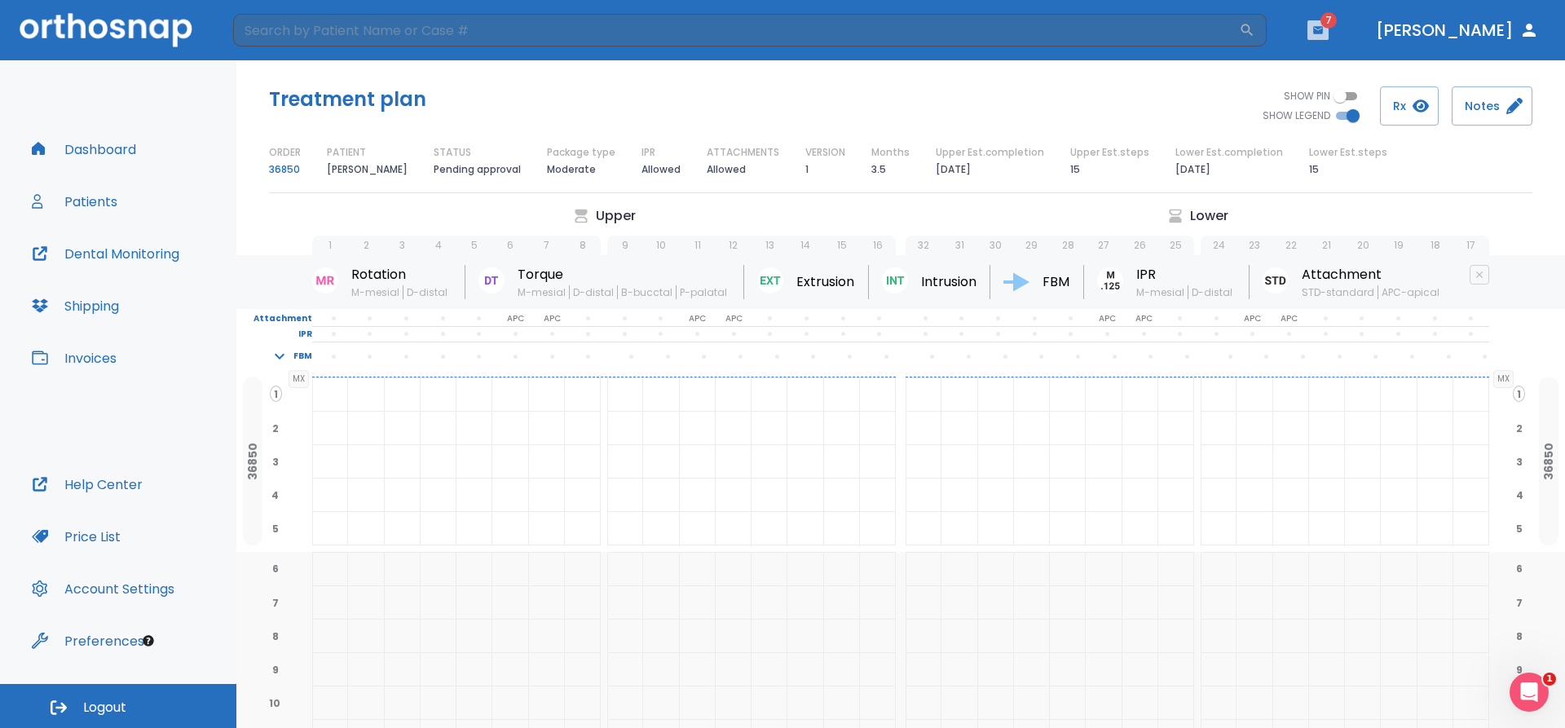
click at [1323, 32] on icon "button" at bounding box center [1318, 29] width 10 height 7
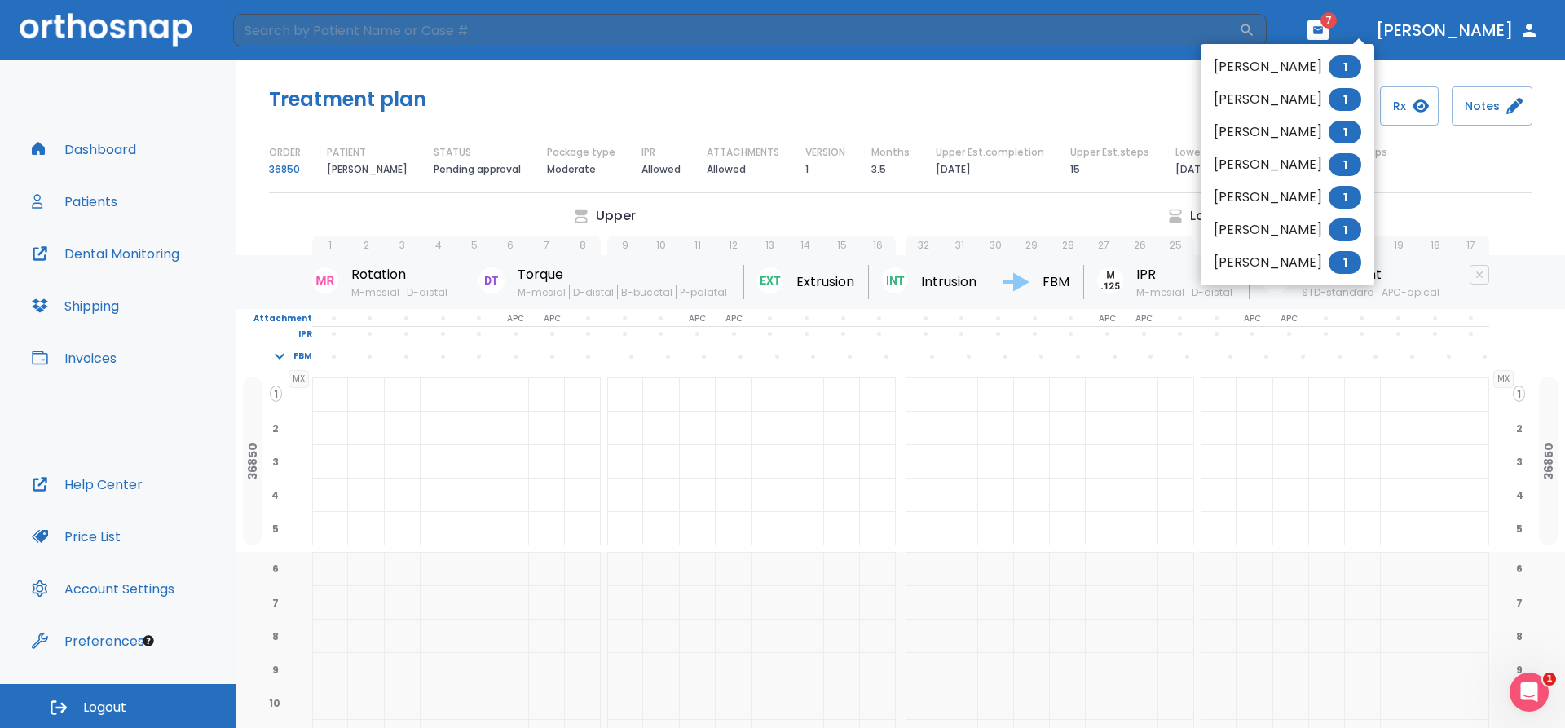
click at [1346, 34] on div at bounding box center [782, 364] width 1565 height 728
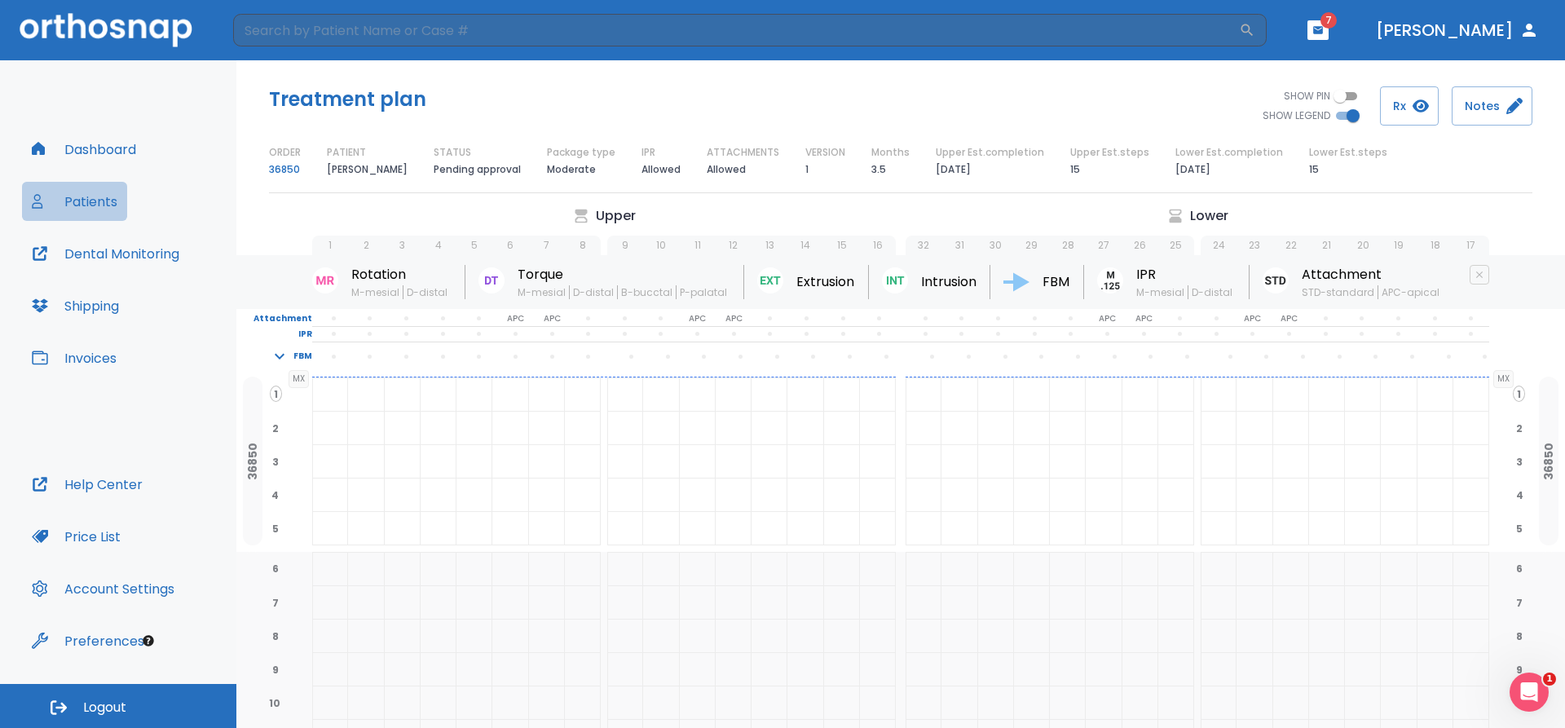
click at [91, 203] on button "Patients" at bounding box center [74, 201] width 105 height 39
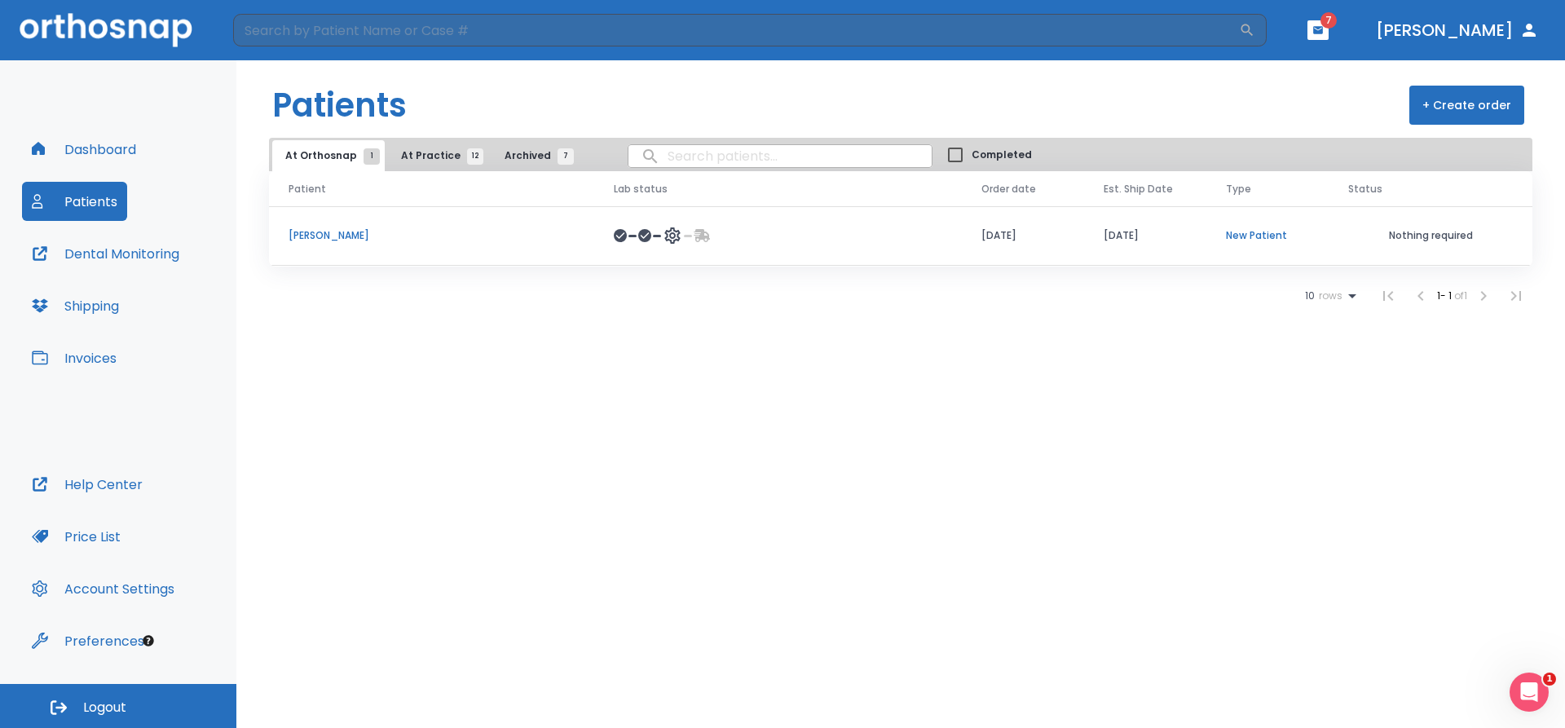
click at [365, 236] on p "[PERSON_NAME]" at bounding box center [432, 235] width 286 height 15
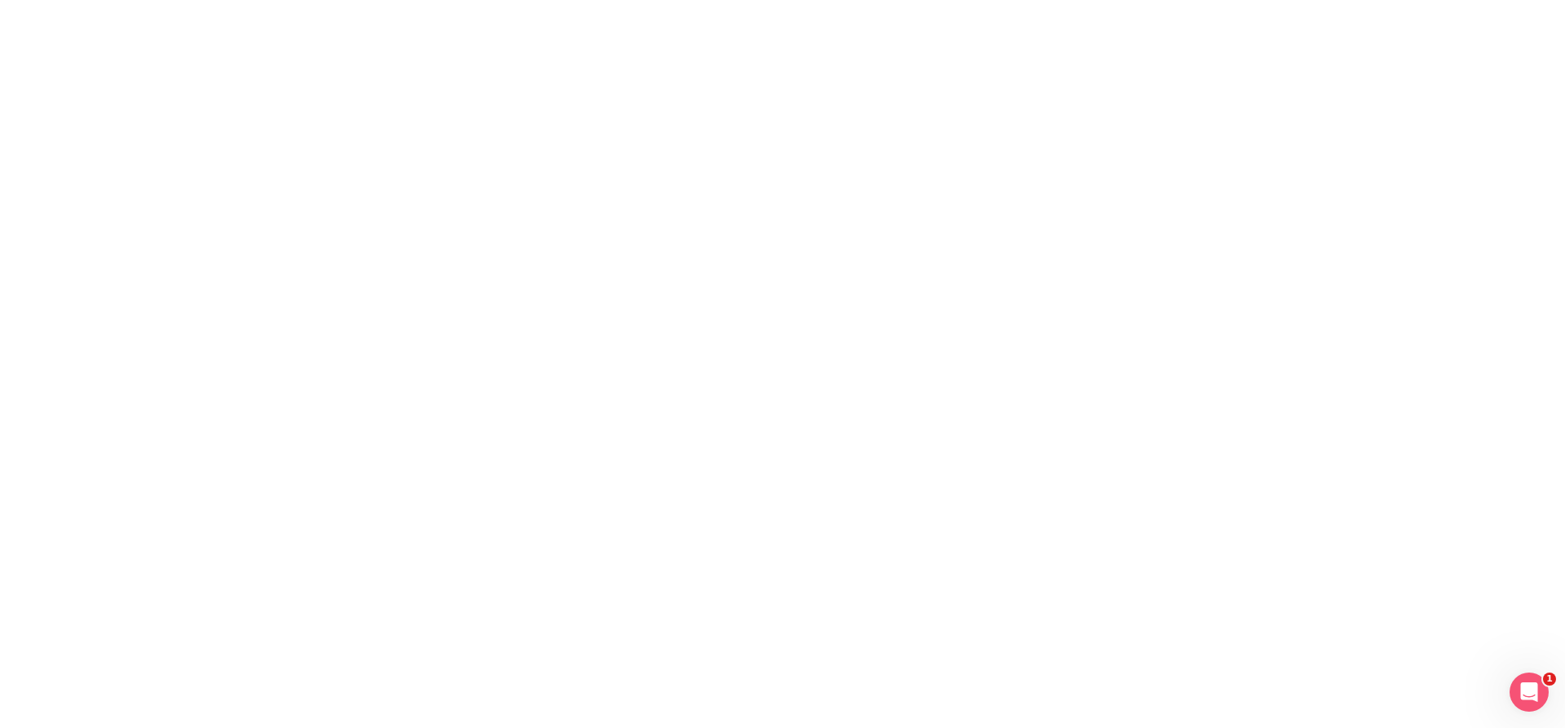
drag, startPoint x: 597, startPoint y: 225, endPoint x: 677, endPoint y: 47, distance: 194.9
click at [598, 0] on html "1" at bounding box center [782, 0] width 1565 height 0
